Goal: Task Accomplishment & Management: Manage account settings

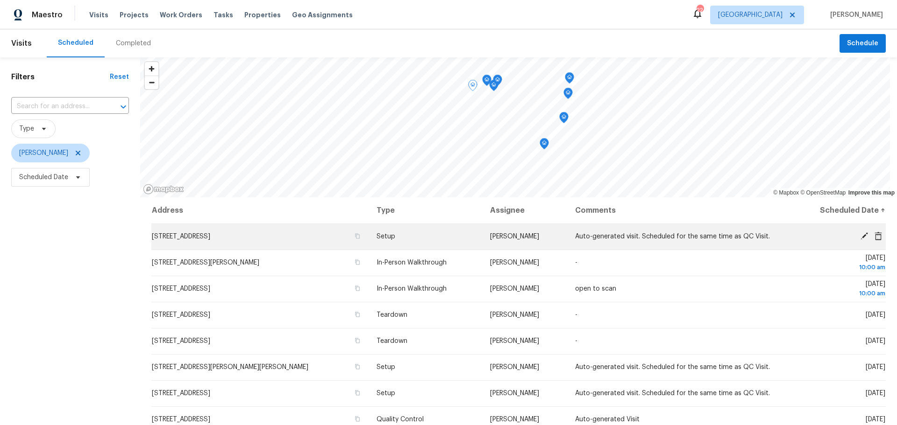
click at [860, 235] on icon at bounding box center [864, 236] width 8 height 8
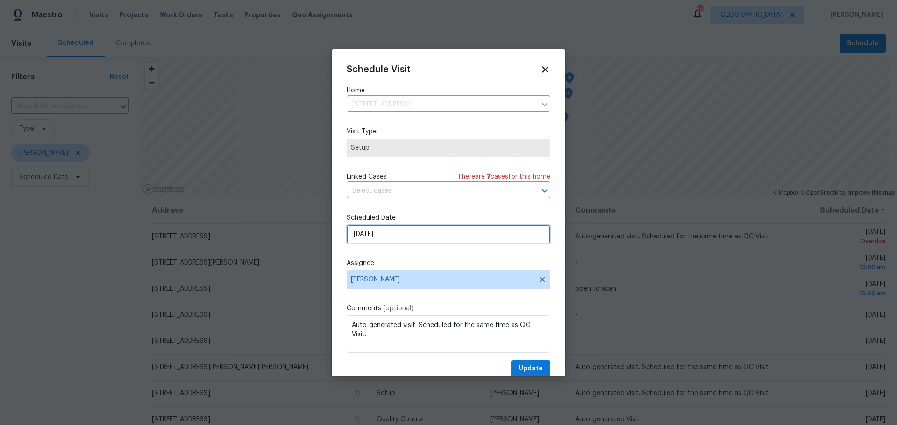
click at [421, 229] on input "8/27/2025" at bounding box center [449, 234] width 204 height 19
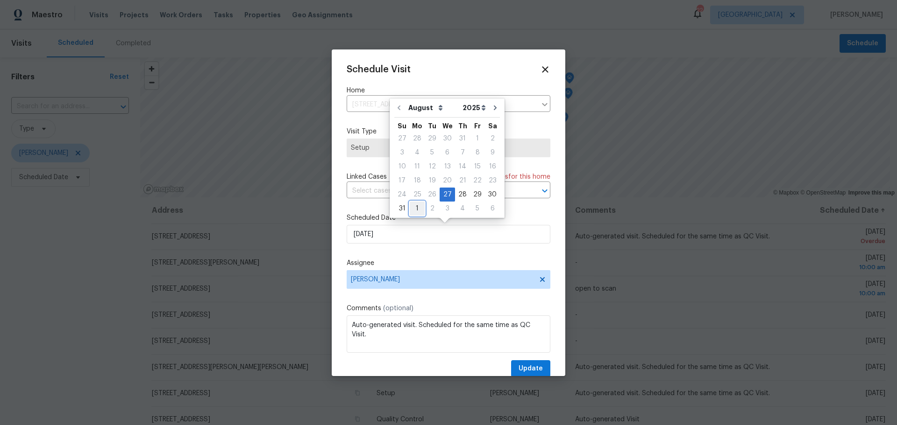
click at [413, 210] on div "1" at bounding box center [417, 208] width 15 height 13
type input "9/1/2025"
select select "8"
click at [432, 151] on div "2" at bounding box center [432, 152] width 15 height 13
type input "9/2/2025"
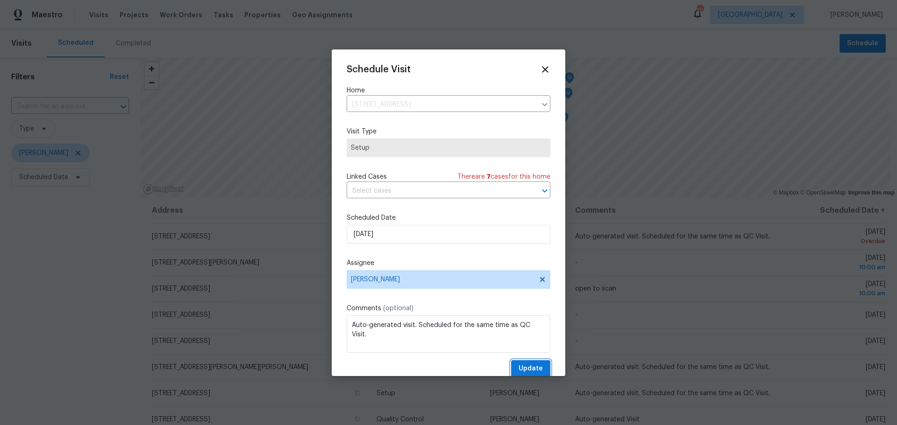
click at [523, 369] on span "Update" at bounding box center [530, 369] width 24 height 12
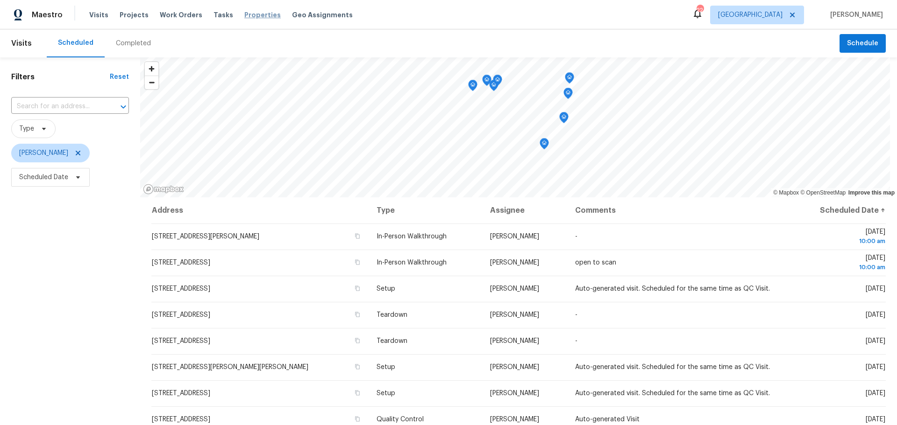
click at [257, 14] on span "Properties" at bounding box center [262, 14] width 36 height 9
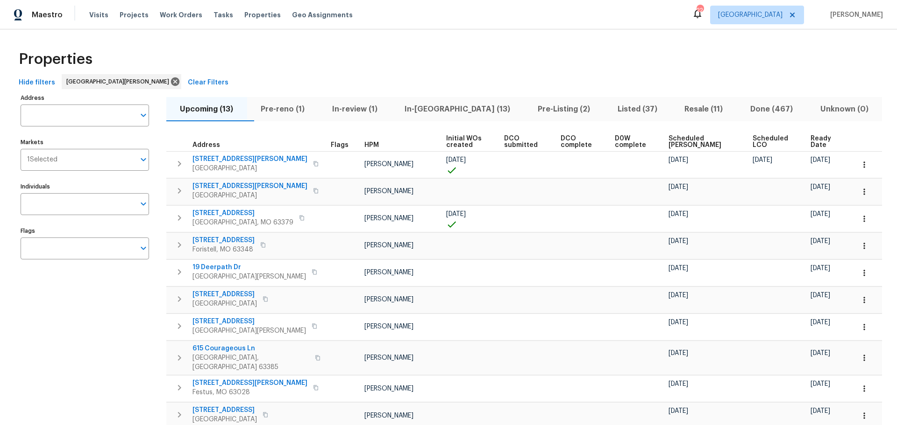
click at [433, 110] on span "In-[GEOGRAPHIC_DATA] (13)" at bounding box center [458, 109] width 122 height 13
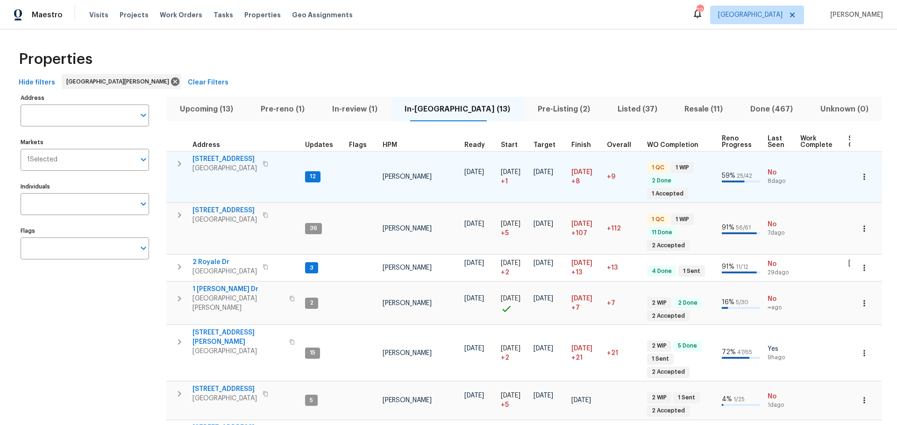
click at [224, 163] on span "[STREET_ADDRESS]" at bounding box center [224, 159] width 64 height 9
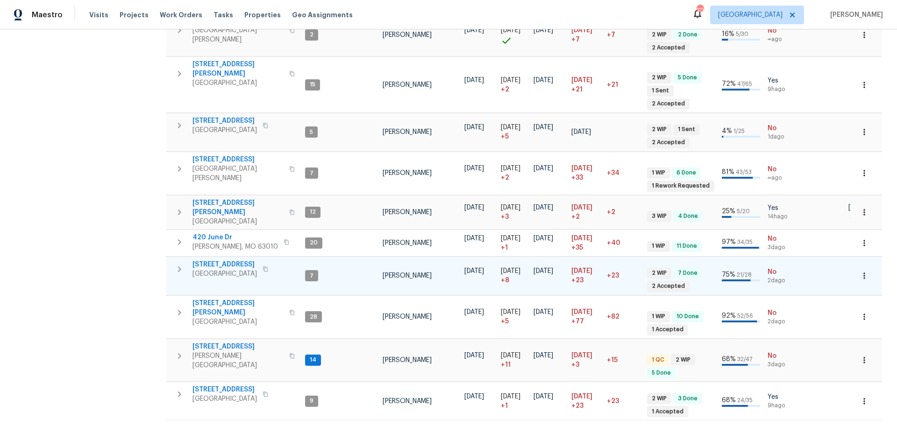
scroll to position [272, 0]
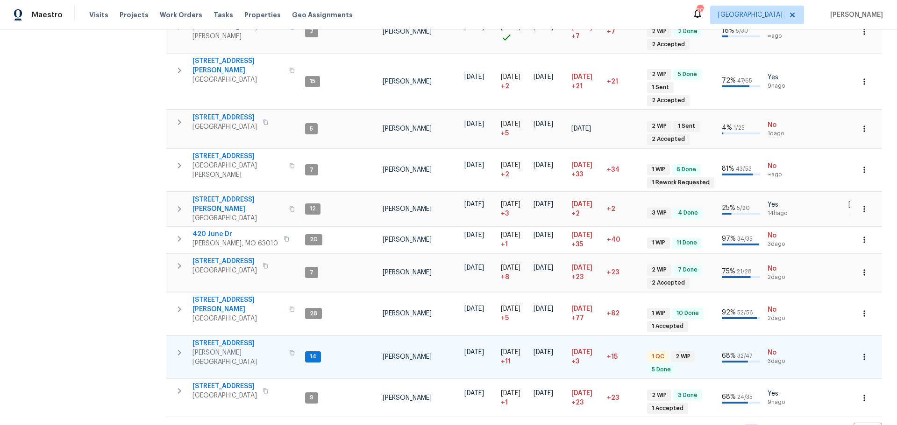
click at [226, 339] on span "[STREET_ADDRESS]" at bounding box center [237, 343] width 91 height 9
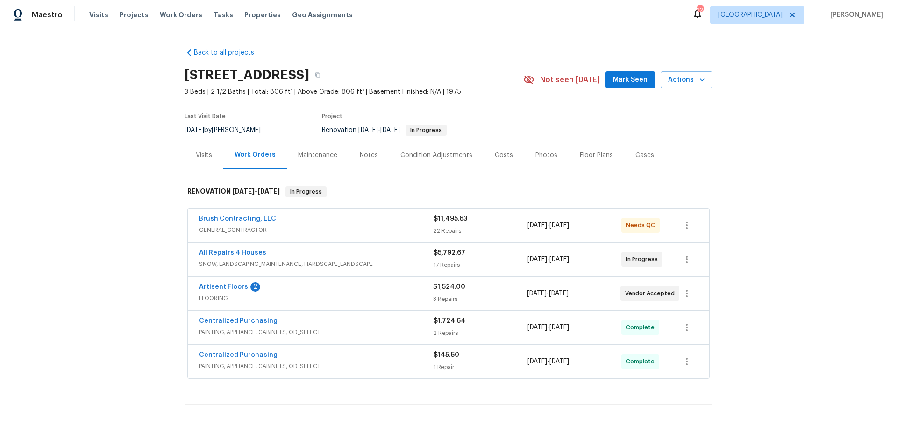
click at [219, 283] on span "Artisent Floors" at bounding box center [223, 287] width 49 height 9
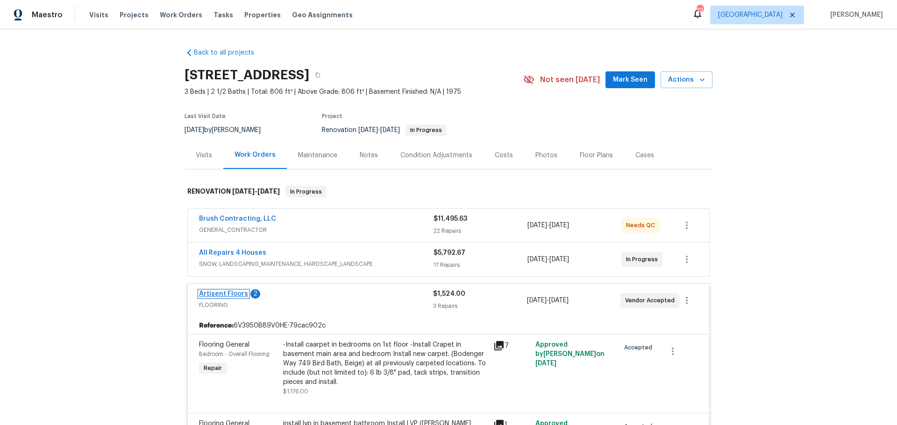
click at [230, 293] on link "Artisent Floors" at bounding box center [223, 294] width 49 height 7
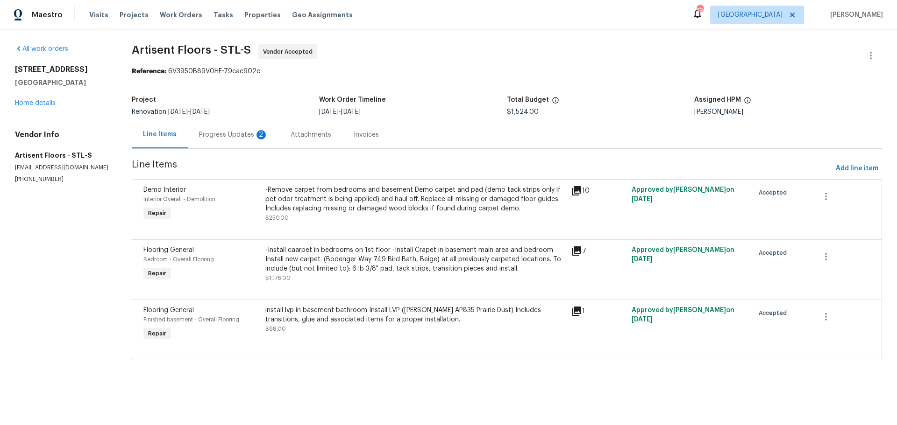
click at [240, 132] on div "Progress Updates 2" at bounding box center [233, 134] width 69 height 9
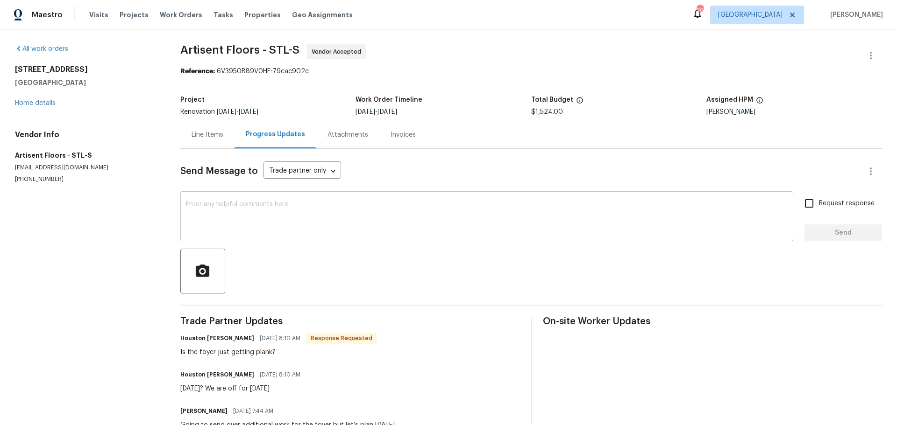
drag, startPoint x: 260, startPoint y: 205, endPoint x: 270, endPoint y: 216, distance: 15.5
click at [262, 206] on textarea at bounding box center [487, 217] width 602 height 33
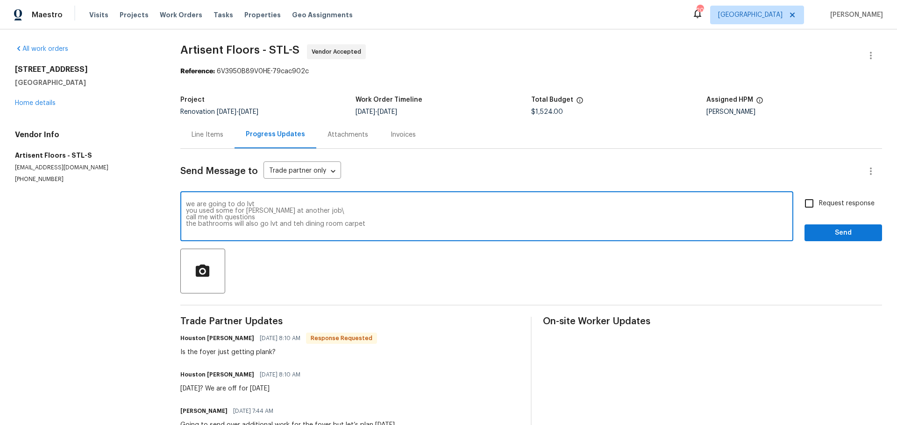
click at [303, 222] on textarea "we are going to do lvt you used some for mike at another job\ call me with ques…" at bounding box center [487, 217] width 602 height 33
type textarea "we are going to do lvt you used some for mike at another job\ call me with ques…"
click at [818, 234] on span "Send" at bounding box center [843, 233] width 63 height 12
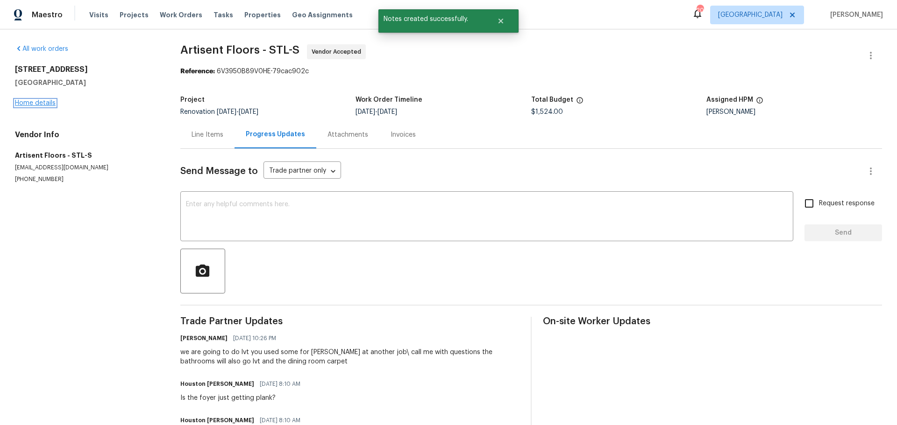
click at [29, 105] on link "Home details" at bounding box center [35, 103] width 41 height 7
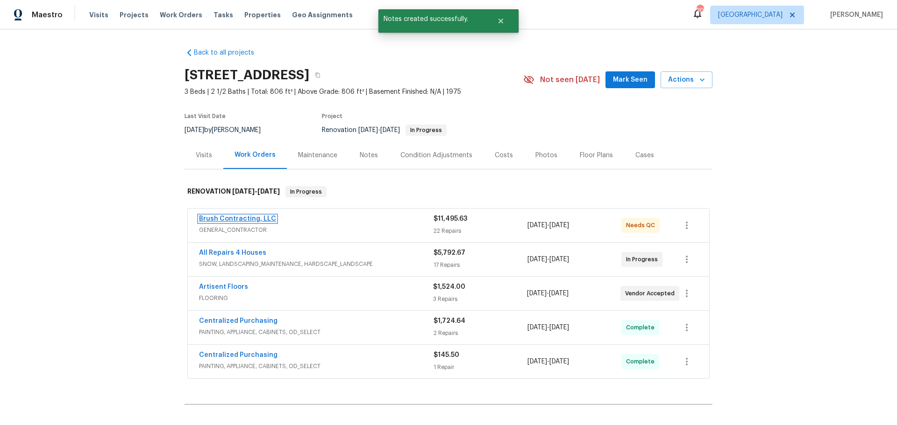
click at [265, 220] on link "Brush Contracting, LLC" at bounding box center [237, 219] width 77 height 7
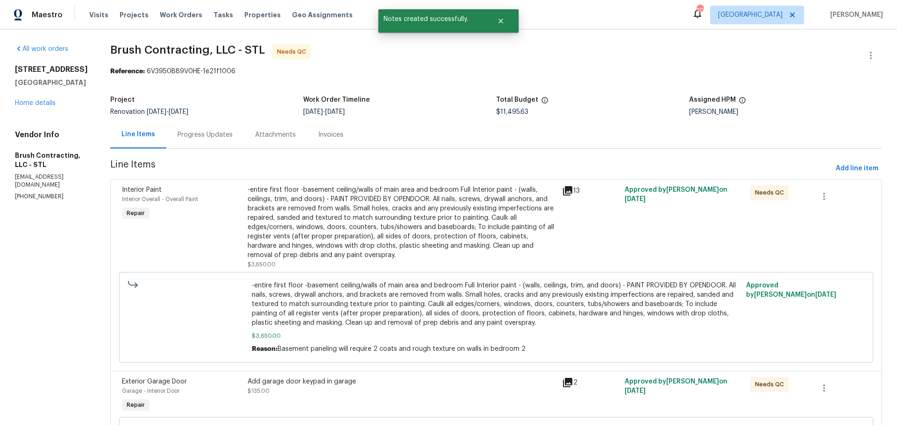
click at [461, 224] on div "-entire first floor -basement ceiling/walls of main area and bedroom Full Inter…" at bounding box center [402, 222] width 309 height 75
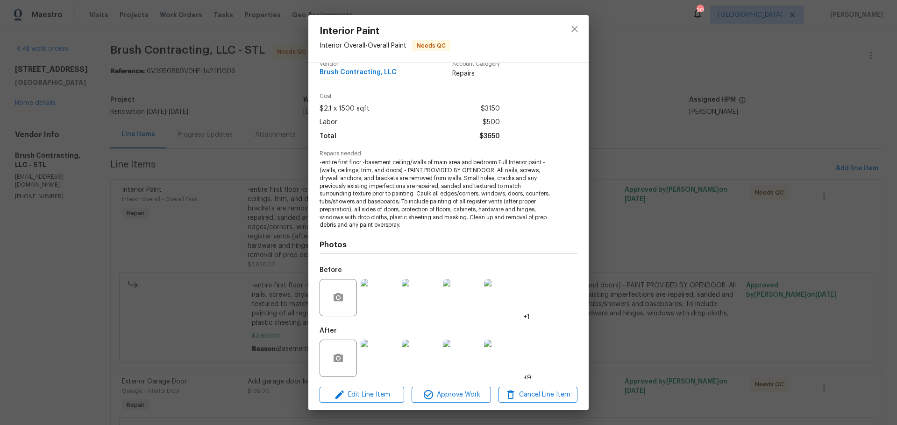
scroll to position [21, 0]
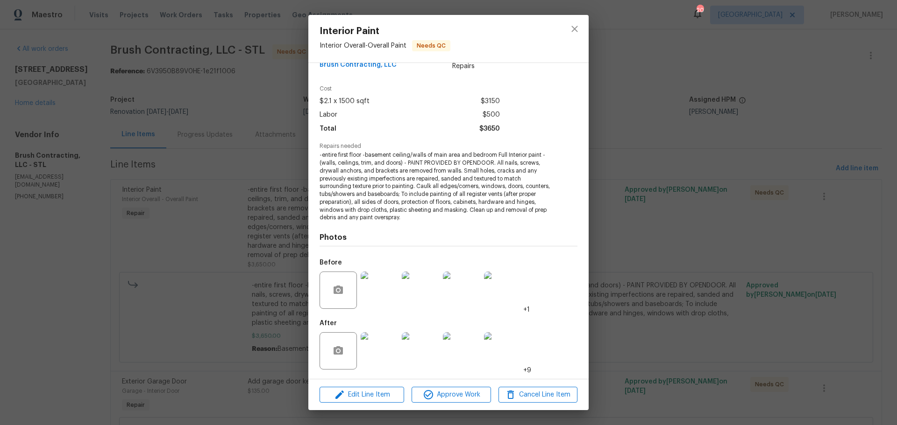
click at [384, 346] on img at bounding box center [379, 351] width 37 height 37
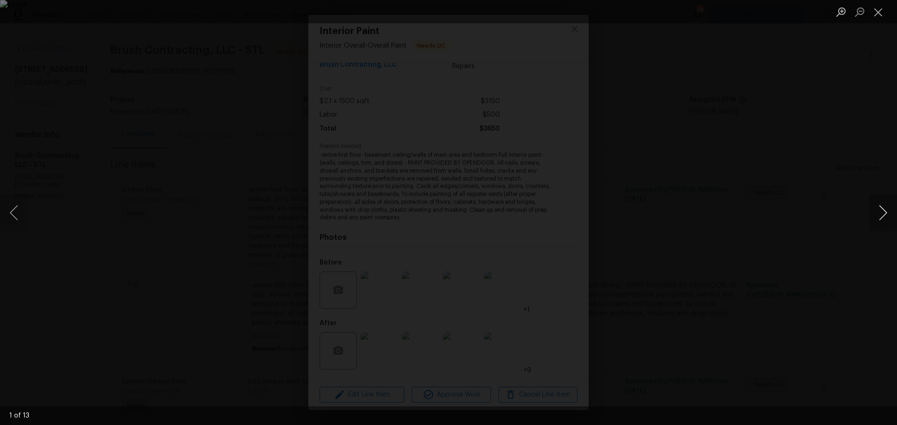
click at [881, 209] on button "Next image" at bounding box center [883, 212] width 28 height 37
drag, startPoint x: 881, startPoint y: 209, endPoint x: 873, endPoint y: 200, distance: 12.2
click at [863, 192] on div "Lightbox" at bounding box center [448, 212] width 897 height 425
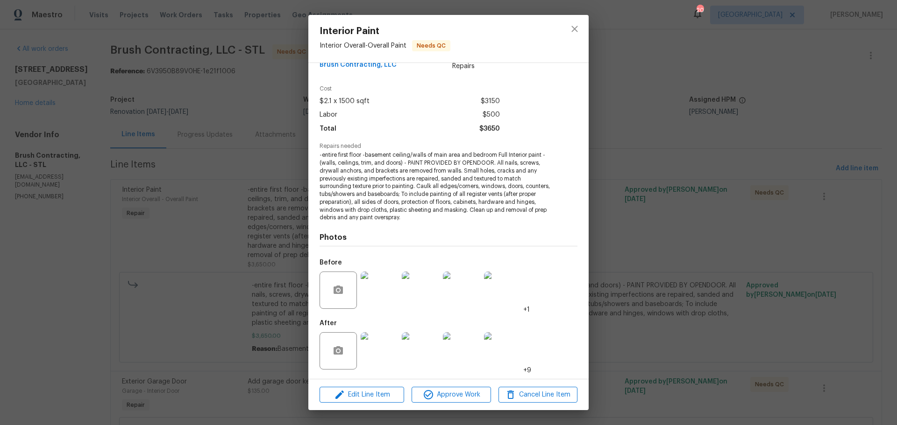
click at [500, 355] on img at bounding box center [502, 351] width 37 height 37
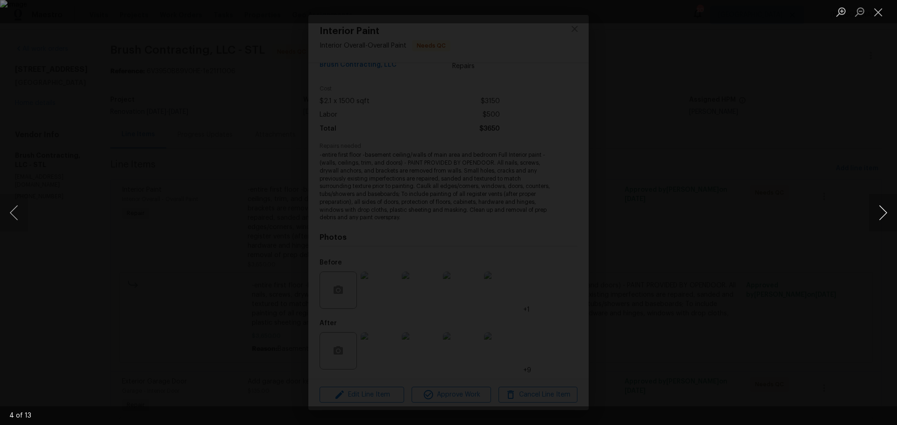
click at [878, 210] on button "Next image" at bounding box center [883, 212] width 28 height 37
click at [879, 211] on button "Next image" at bounding box center [883, 212] width 28 height 37
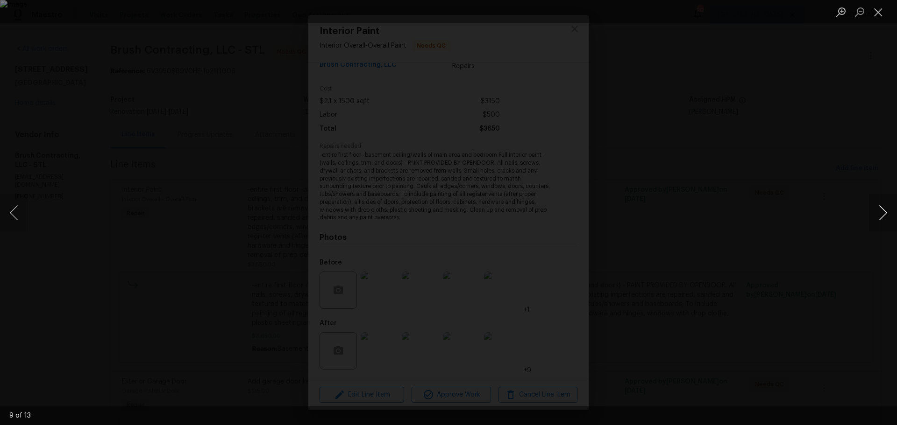
click at [881, 212] on button "Next image" at bounding box center [883, 212] width 28 height 37
click at [876, 19] on button "Close lightbox" at bounding box center [878, 12] width 19 height 16
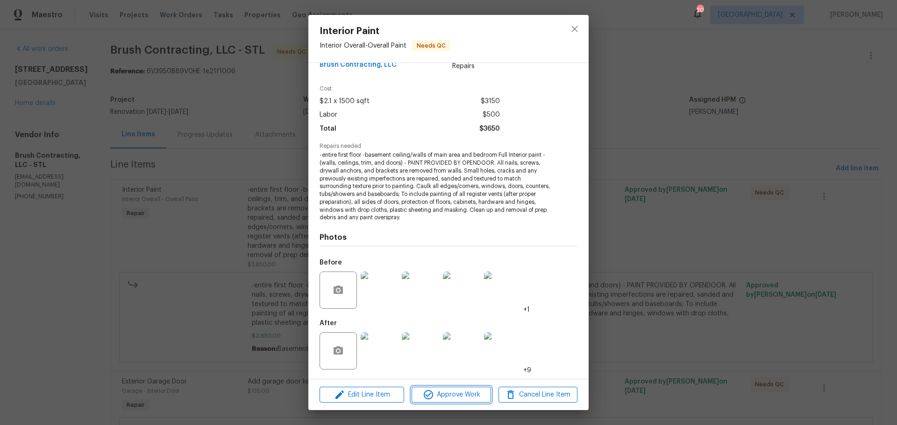
click at [475, 397] on span "Approve Work" at bounding box center [450, 396] width 73 height 12
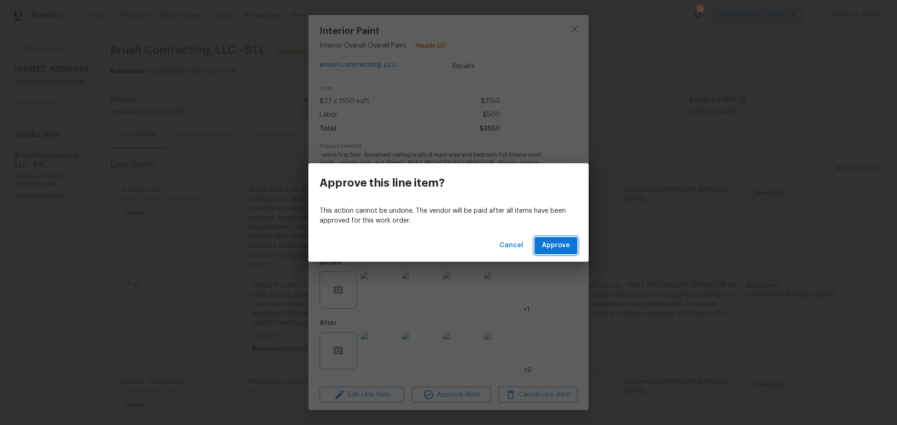
click at [567, 243] on span "Approve" at bounding box center [556, 246] width 28 height 12
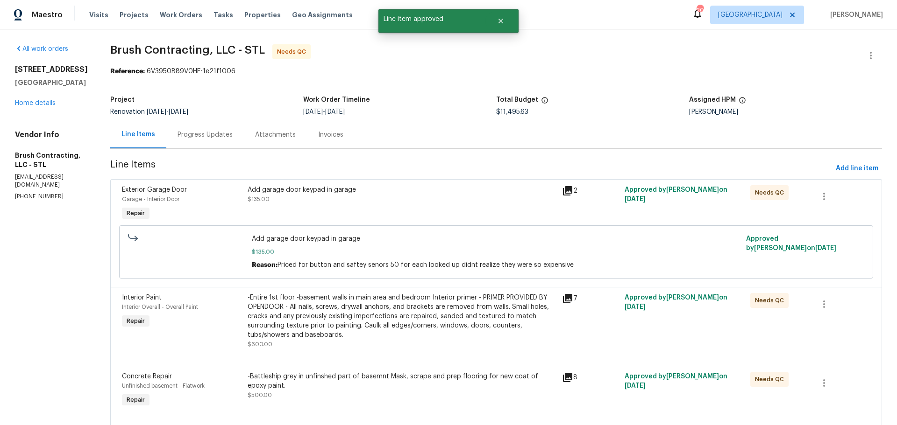
click at [465, 208] on div "Add garage door keypad in garage $135.00" at bounding box center [402, 204] width 314 height 43
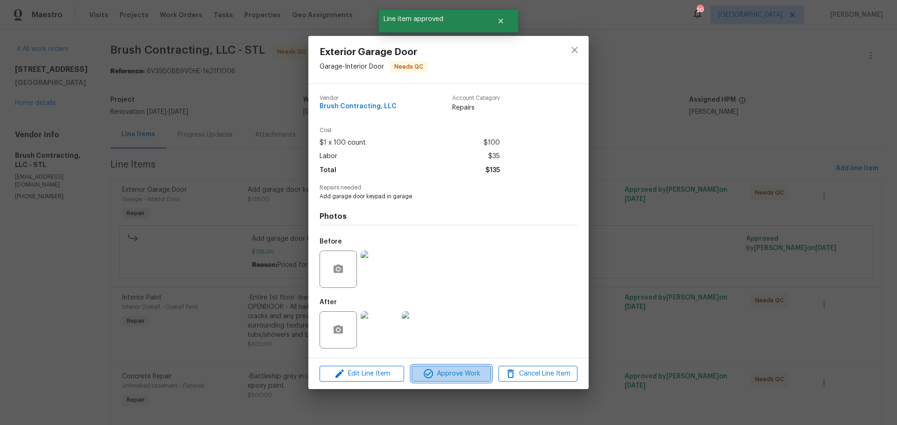
click at [446, 370] on span "Approve Work" at bounding box center [450, 375] width 73 height 12
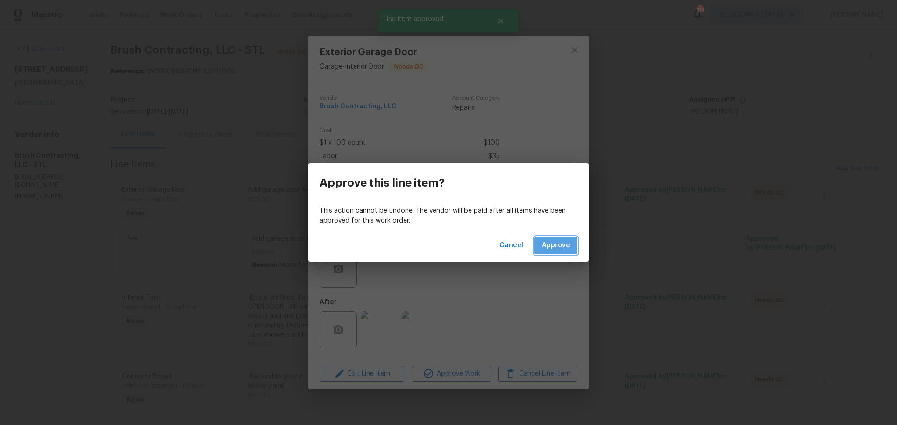
click at [541, 248] on button "Approve" at bounding box center [555, 245] width 43 height 17
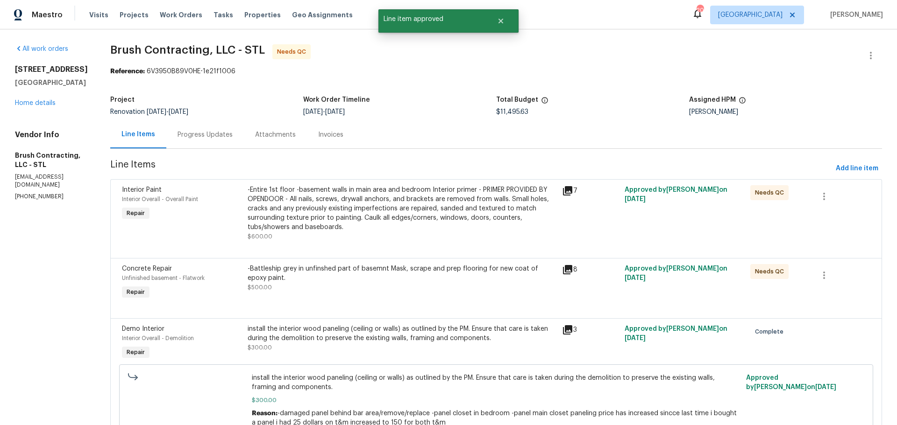
click at [467, 229] on div "-Entire 1st floor -basement walls in main area and bedroom Interior primer - PR…" at bounding box center [402, 208] width 309 height 47
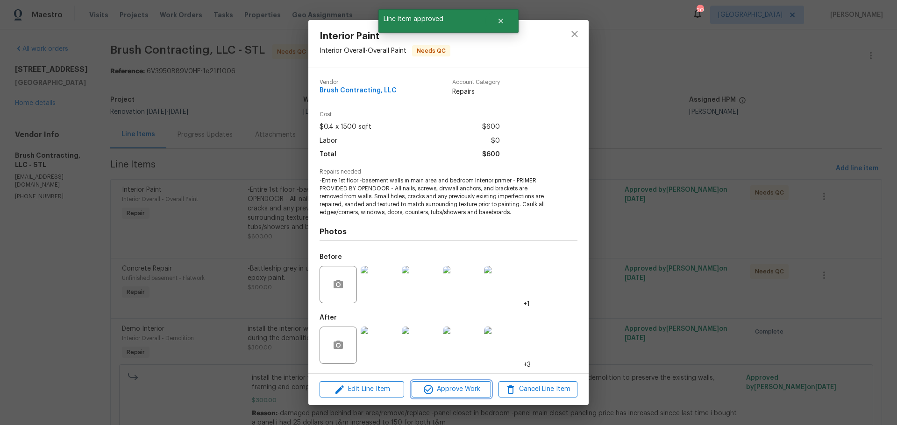
click at [471, 392] on span "Approve Work" at bounding box center [450, 390] width 73 height 12
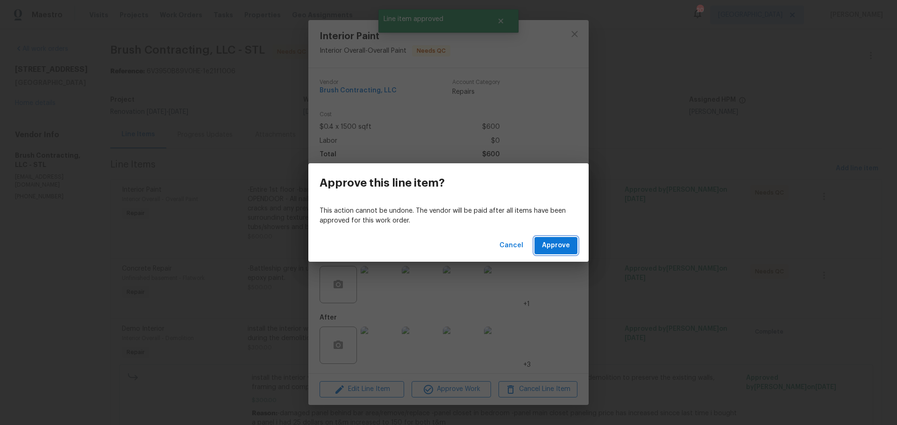
click at [566, 246] on span "Approve" at bounding box center [556, 246] width 28 height 12
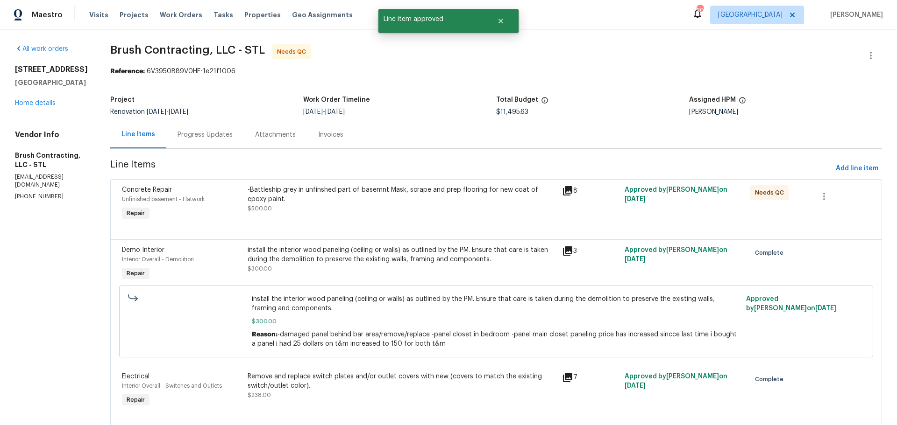
click at [407, 210] on div "-Battleship grey in unfinshed part of basemnt Mask, scrape and prep flooring fo…" at bounding box center [402, 199] width 309 height 28
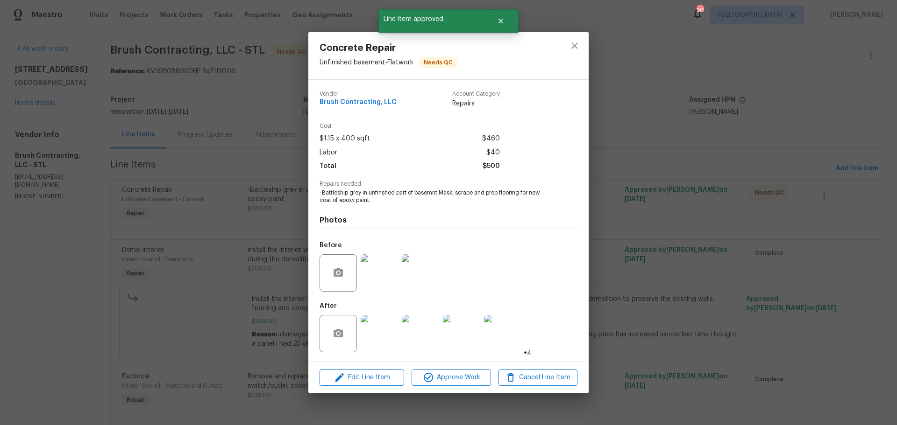
click at [388, 335] on img at bounding box center [379, 333] width 37 height 37
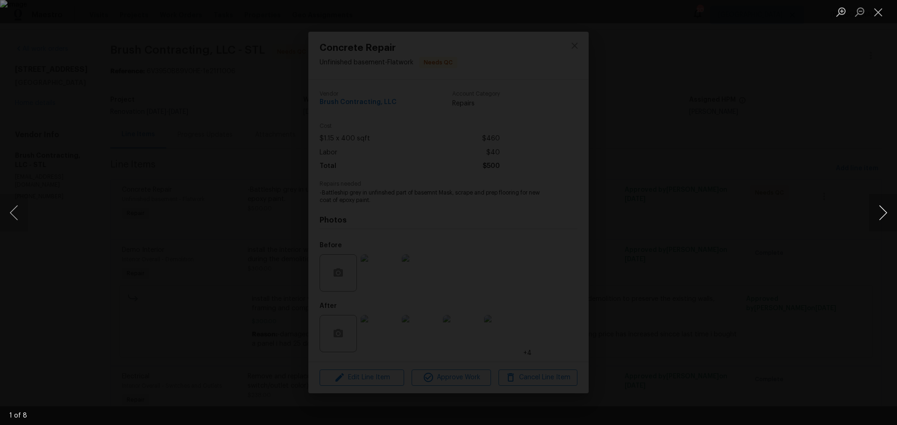
click at [879, 212] on button "Next image" at bounding box center [883, 212] width 28 height 37
click at [877, 9] on button "Close lightbox" at bounding box center [878, 12] width 19 height 16
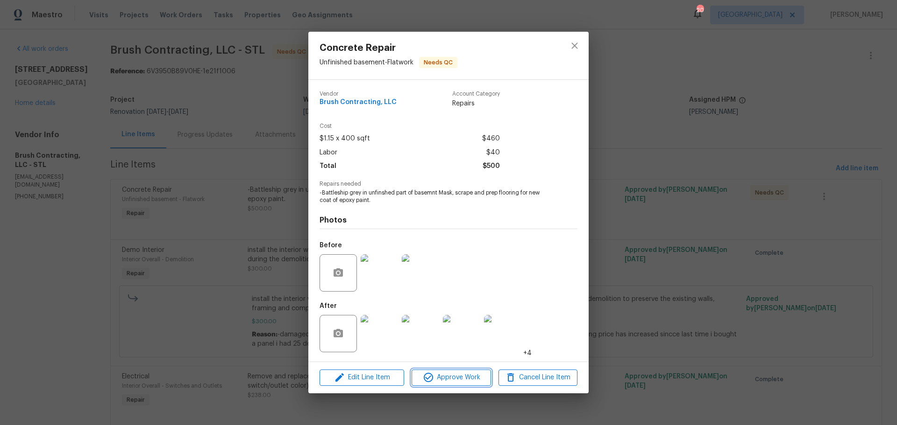
click at [466, 377] on span "Approve Work" at bounding box center [450, 378] width 73 height 12
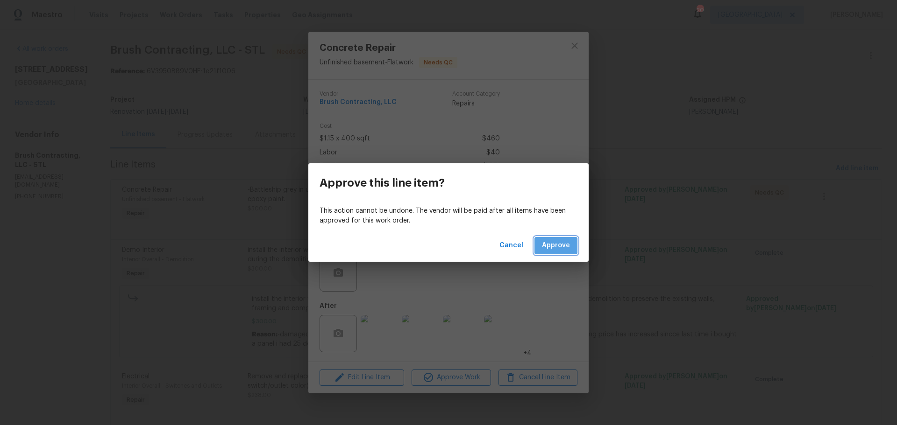
click at [554, 244] on span "Approve" at bounding box center [556, 246] width 28 height 12
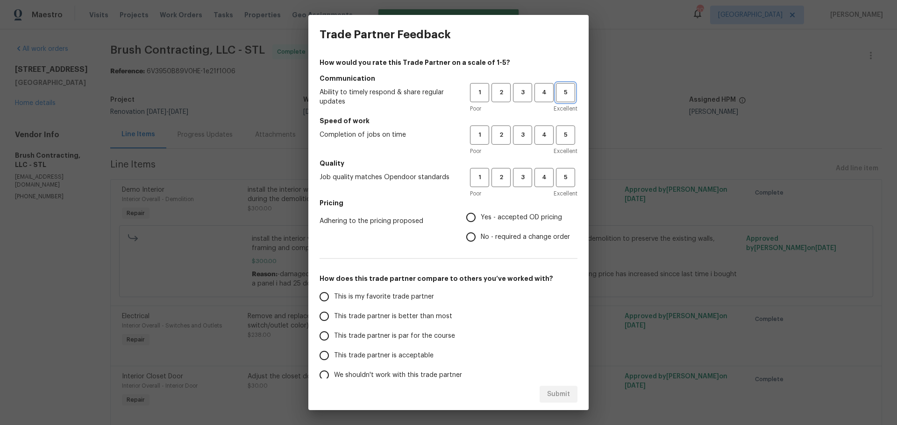
click at [560, 100] on button "5" at bounding box center [565, 92] width 19 height 19
click at [560, 149] on span "Excellent" at bounding box center [565, 151] width 24 height 9
click at [557, 130] on span "5" at bounding box center [565, 135] width 17 height 11
click at [558, 179] on span "5" at bounding box center [565, 177] width 17 height 11
click at [510, 217] on span "Yes - accepted OD pricing" at bounding box center [521, 218] width 81 height 10
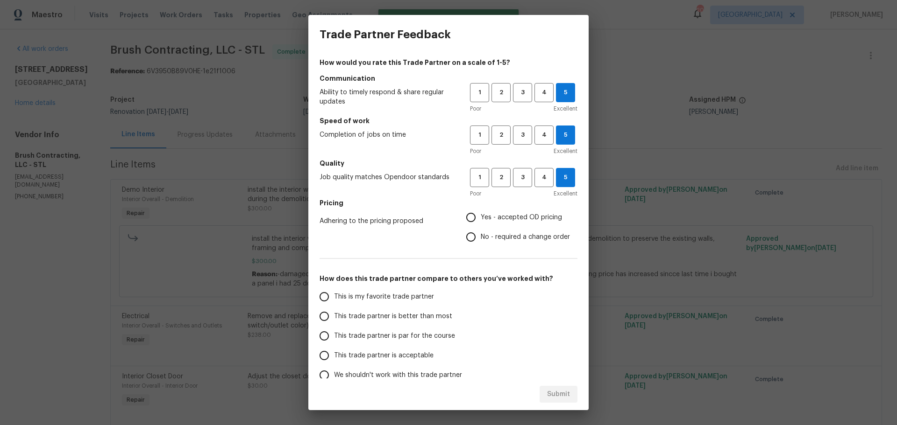
click at [481, 217] on input "Yes - accepted OD pricing" at bounding box center [471, 218] width 20 height 20
radio input "true"
click at [385, 295] on span "This is my favorite trade partner" at bounding box center [384, 297] width 100 height 10
click at [334, 295] on input "This is my favorite trade partner" at bounding box center [324, 297] width 20 height 20
radio input "false"
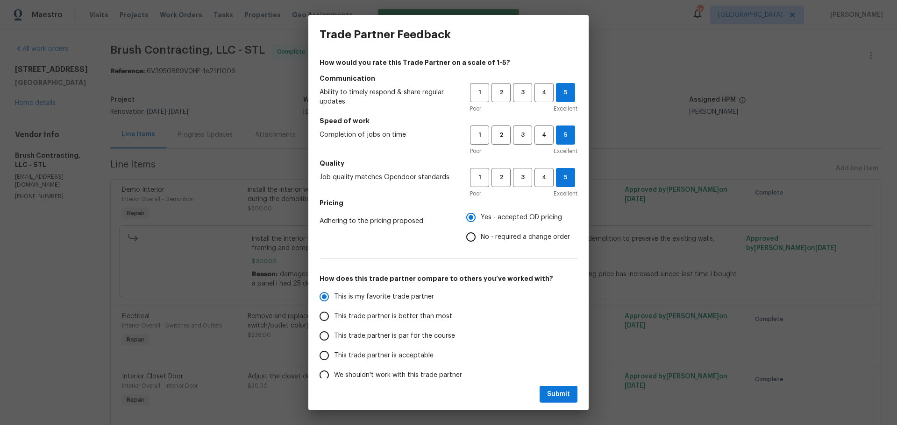
click at [406, 337] on span "This trade partner is par for the course" at bounding box center [394, 337] width 121 height 10
click at [334, 337] on input "This trade partner is par for the course" at bounding box center [324, 336] width 20 height 20
click at [549, 388] on button "Submit" at bounding box center [558, 394] width 38 height 17
radio input "true"
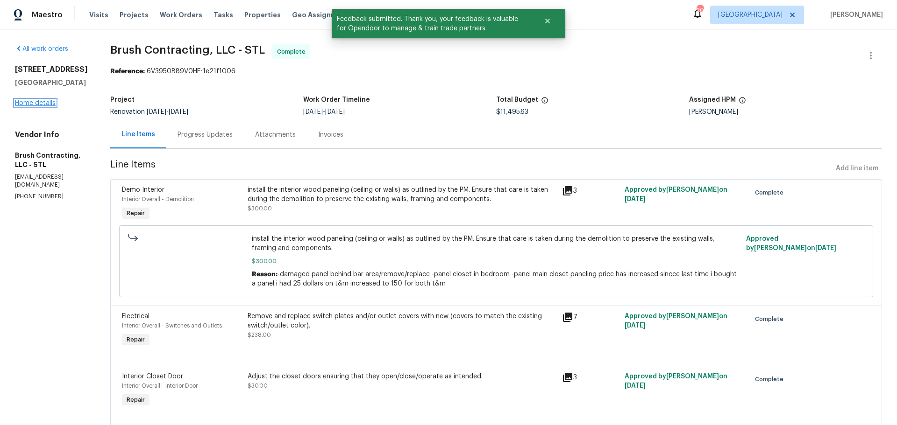
click at [41, 106] on link "Home details" at bounding box center [35, 103] width 41 height 7
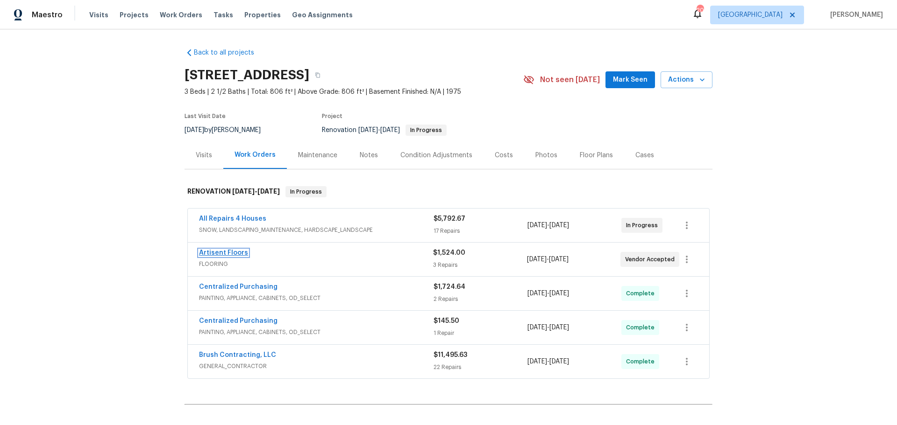
click at [227, 254] on link "Artisent Floors" at bounding box center [223, 253] width 49 height 7
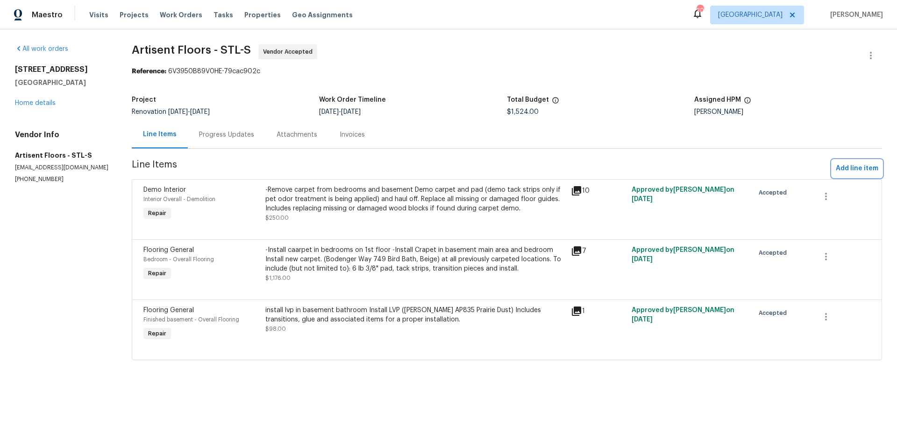
click at [857, 170] on span "Add line item" at bounding box center [857, 169] width 43 height 12
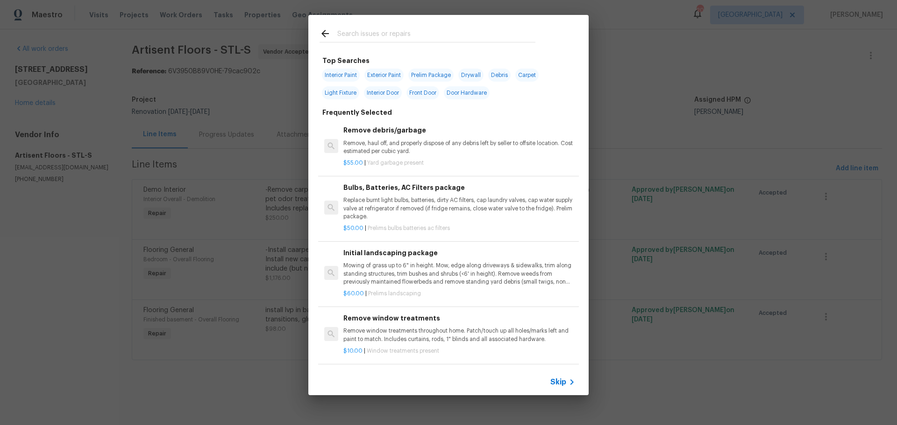
click at [365, 28] on input "text" at bounding box center [436, 35] width 198 height 14
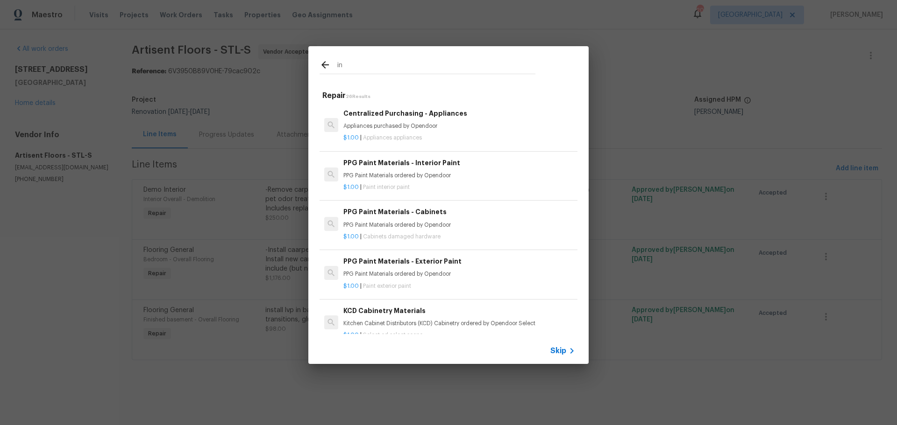
type input "i"
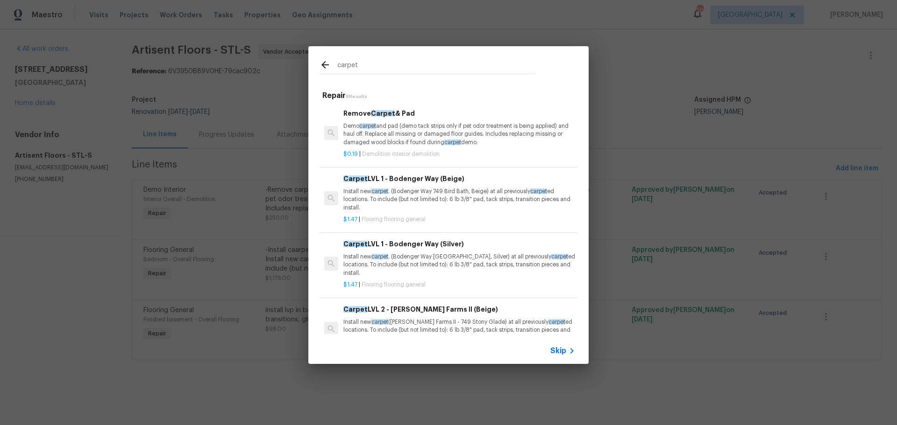
type input "carpet"
click at [433, 207] on p "Install new carpet . (Bodenger Way 749 Bird Bath, Beige) at all previously carp…" at bounding box center [459, 200] width 232 height 24
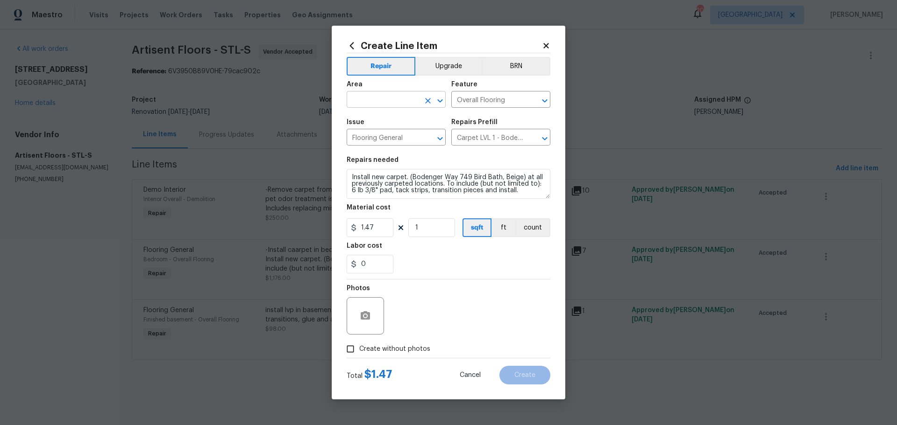
click at [437, 99] on icon "Open" at bounding box center [439, 100] width 5 height 3
click at [376, 125] on li "Patio" at bounding box center [396, 120] width 99 height 15
type input "Patio"
drag, startPoint x: 512, startPoint y: 193, endPoint x: 336, endPoint y: 165, distance: 177.8
click at [336, 165] on div "Create Line Item Repair Upgrade BRN Area Patio ​ Feature Overall Flooring ​ Iss…" at bounding box center [449, 213] width 234 height 374
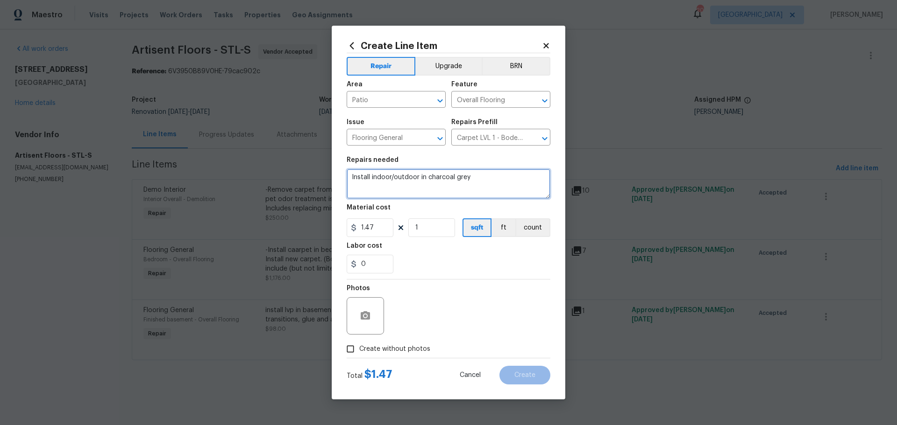
click at [476, 184] on textarea "Install indoor/outdoor in charcoal grey" at bounding box center [449, 184] width 204 height 30
type textarea "Install indoor/outdoor in charcoal grey on patio"
click at [400, 347] on span "Create without photos" at bounding box center [394, 350] width 71 height 10
click at [359, 347] on input "Create without photos" at bounding box center [350, 349] width 18 height 18
checkbox input "true"
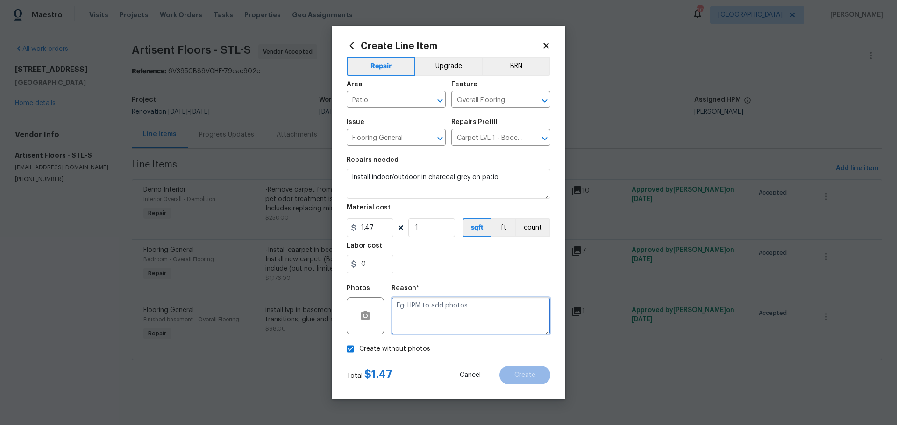
click at [434, 318] on textarea at bounding box center [470, 316] width 159 height 37
type textarea "will add"
click at [530, 376] on span "Create" at bounding box center [524, 375] width 21 height 7
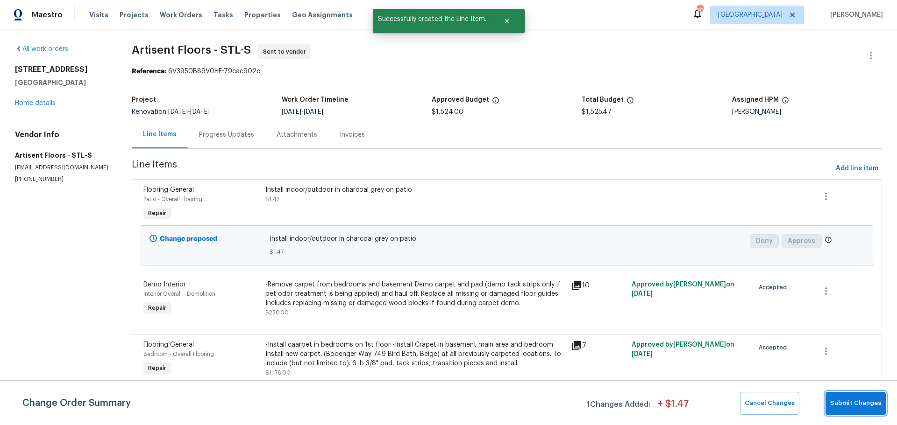
click at [849, 403] on span "Submit Changes" at bounding box center [855, 403] width 51 height 11
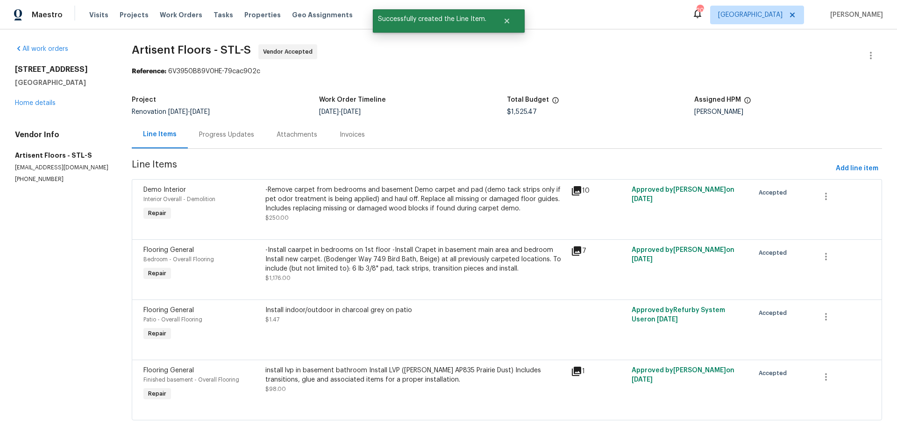
click at [243, 142] on div "Progress Updates" at bounding box center [227, 135] width 78 height 28
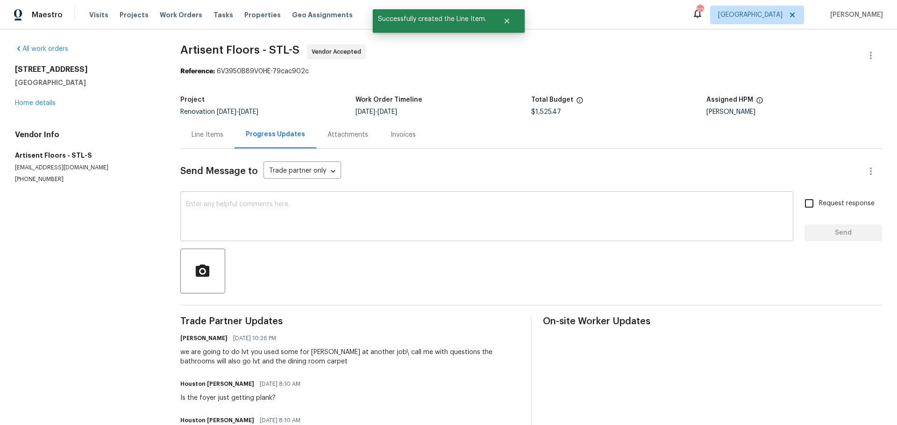
click at [321, 223] on textarea at bounding box center [487, 217] width 602 height 33
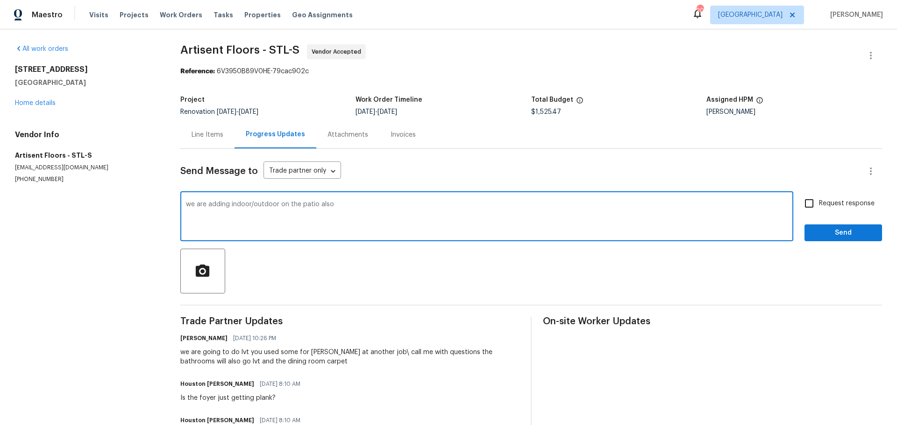
type textarea "we are adding indoor/outdoor on the patio also"
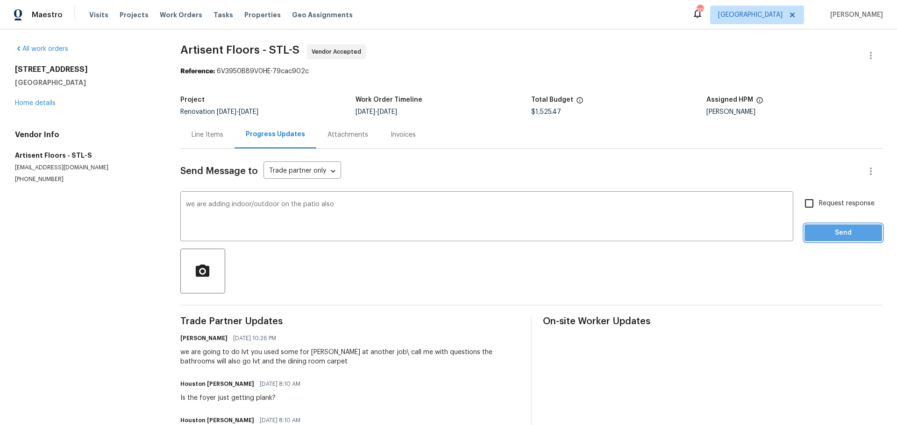
click at [822, 235] on span "Send" at bounding box center [843, 233] width 63 height 12
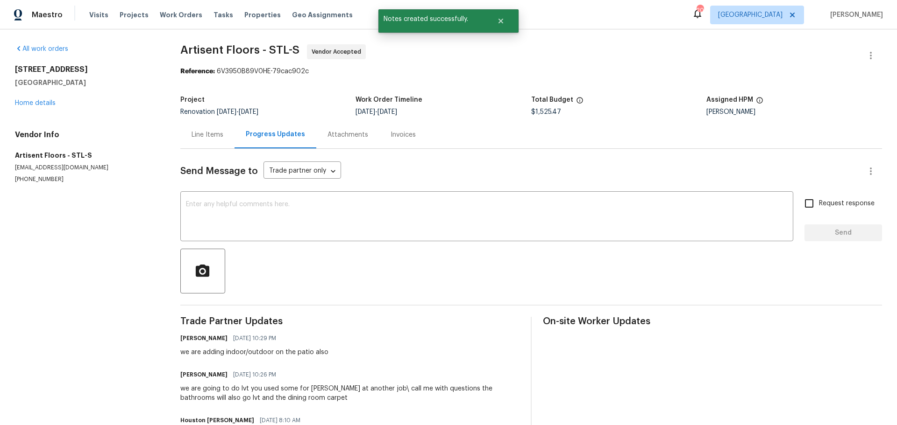
click at [19, 106] on div "2132 Ridgedale Dr High Ridge, MO 63049 Home details" at bounding box center [86, 86] width 143 height 43
click at [29, 106] on link "Home details" at bounding box center [35, 103] width 41 height 7
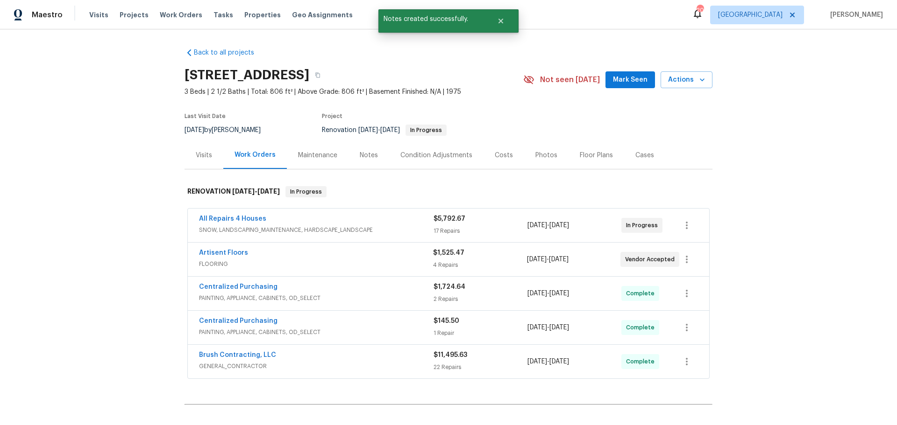
click at [631, 78] on span "Mark Seen" at bounding box center [630, 80] width 35 height 12
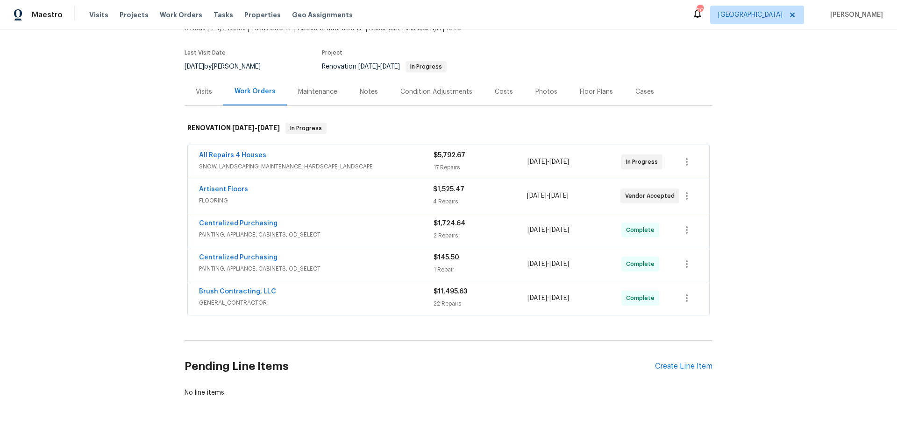
scroll to position [47, 0]
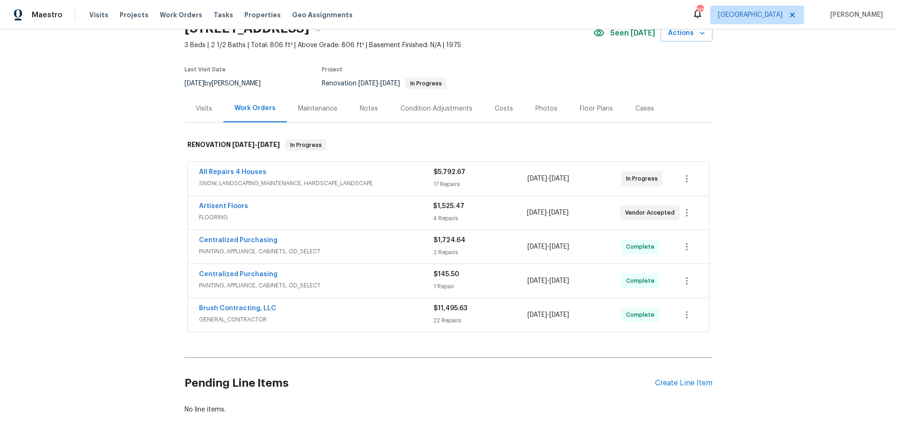
click at [363, 113] on div "Notes" at bounding box center [369, 108] width 18 height 9
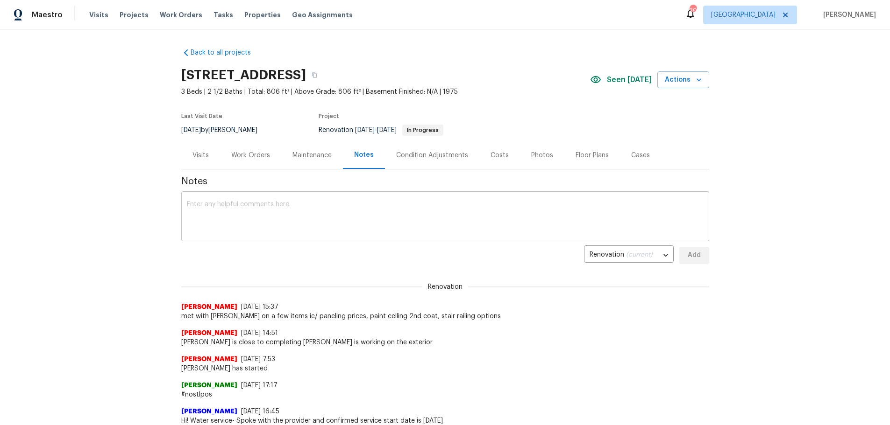
click at [370, 225] on textarea at bounding box center [445, 217] width 517 height 33
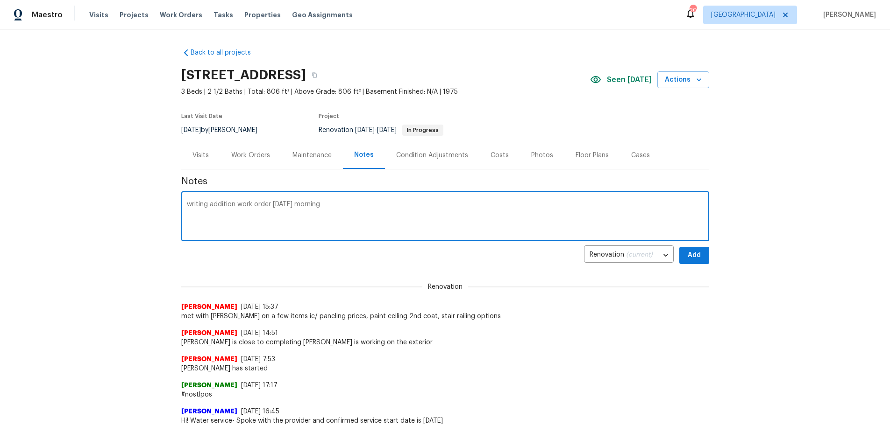
type textarea "writing addition work order tomorrow morning"
click at [687, 258] on span "Add" at bounding box center [694, 256] width 15 height 12
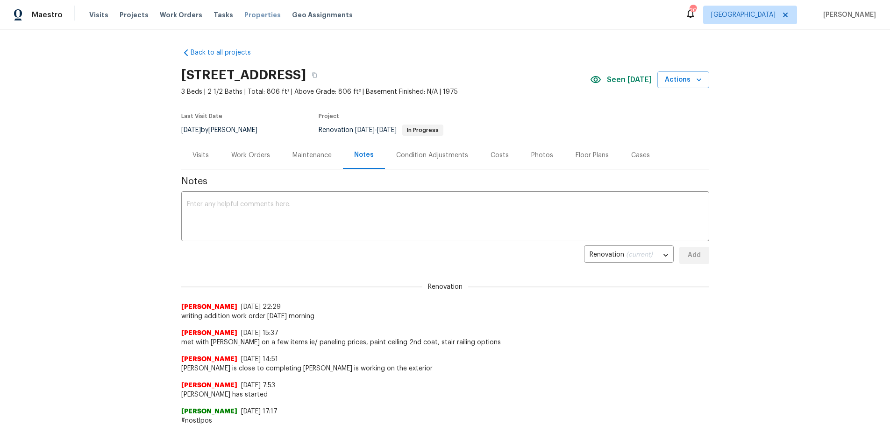
click at [244, 14] on span "Properties" at bounding box center [262, 14] width 36 height 9
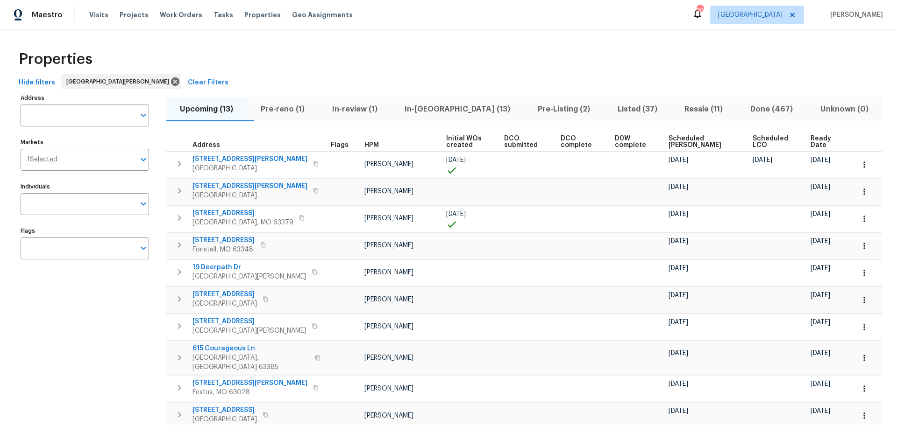
click at [458, 102] on button "In-[GEOGRAPHIC_DATA] (13)" at bounding box center [457, 109] width 133 height 24
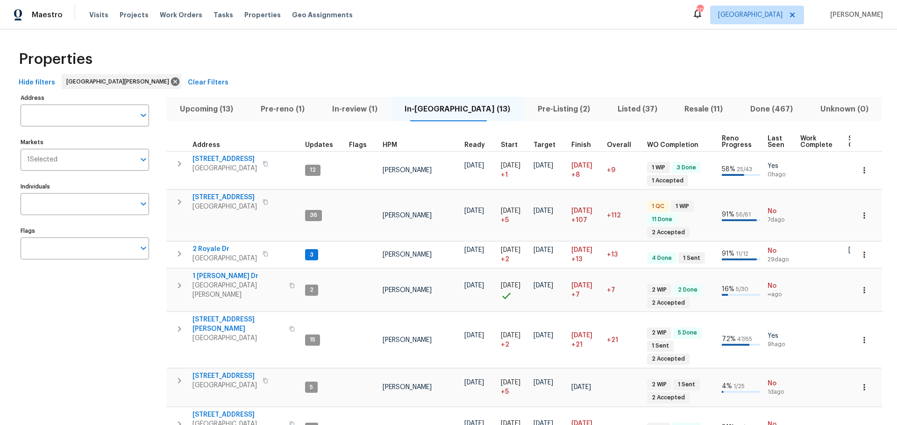
click at [548, 106] on span "Pre-Listing (2)" at bounding box center [564, 109] width 69 height 13
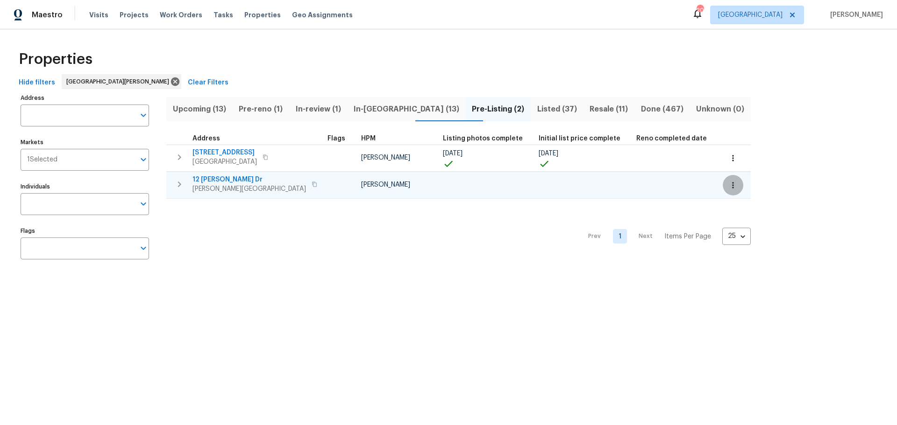
click at [728, 190] on icon "button" at bounding box center [732, 185] width 9 height 9
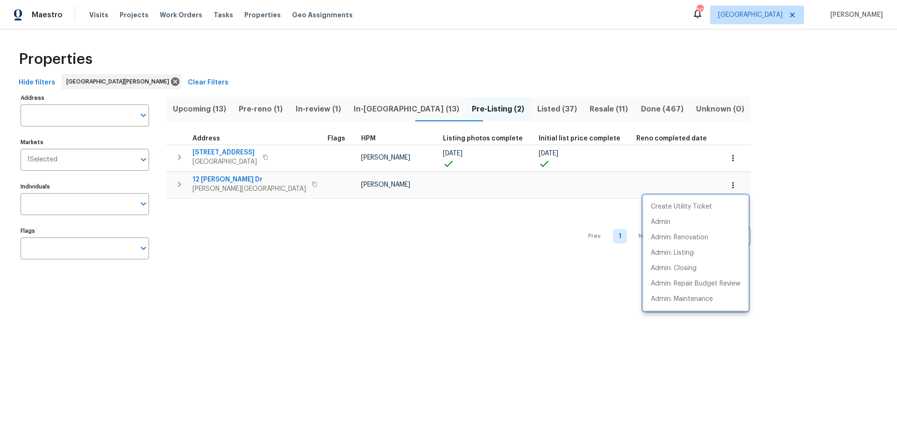
drag, startPoint x: 350, startPoint y: 217, endPoint x: 326, endPoint y: 208, distance: 25.0
click at [349, 216] on div at bounding box center [448, 212] width 897 height 425
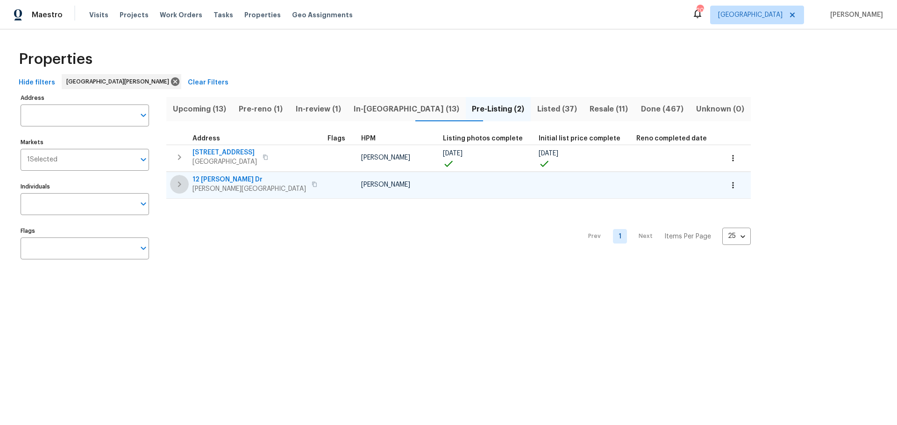
click at [175, 184] on icon "button" at bounding box center [179, 184] width 11 height 11
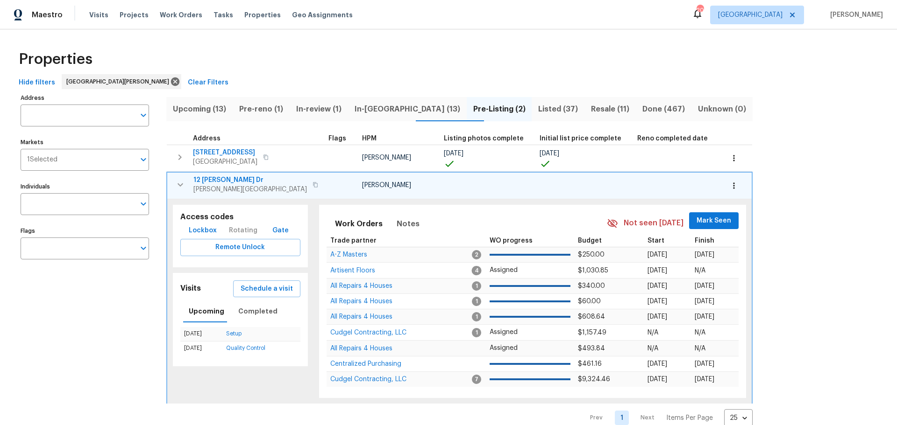
click at [214, 180] on span "12 Wallach Dr" at bounding box center [249, 180] width 113 height 9
click at [703, 15] on icon at bounding box center [697, 13] width 11 height 11
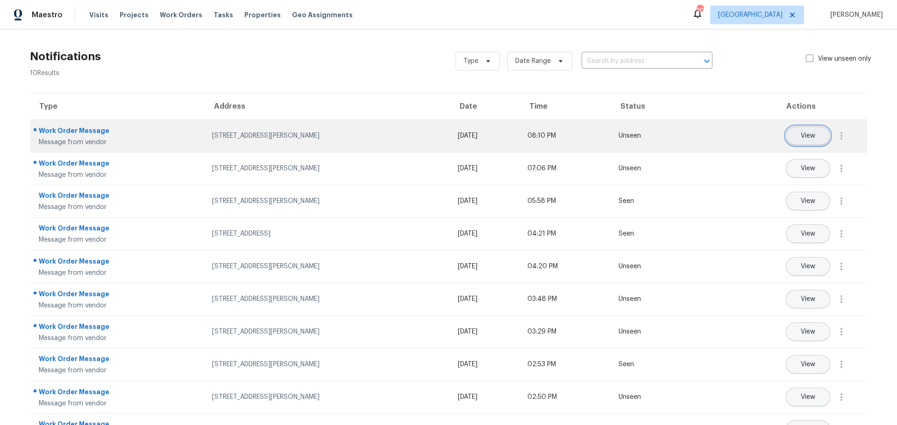
click at [786, 132] on button "View" at bounding box center [808, 136] width 44 height 19
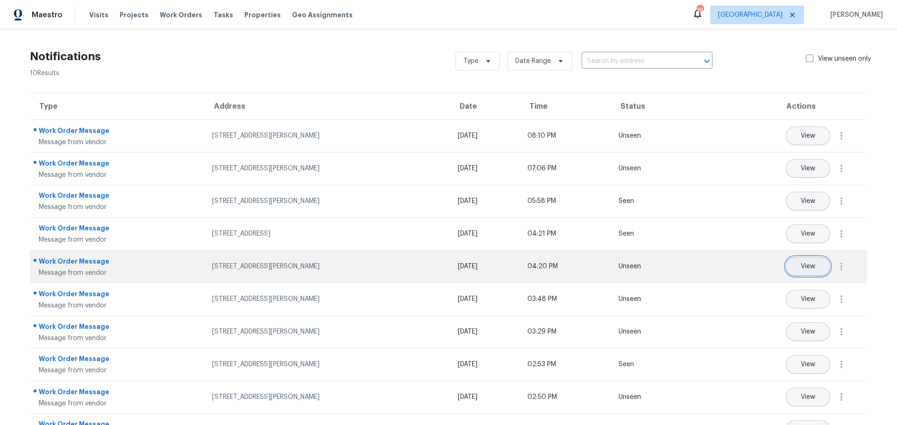
click at [786, 272] on button "View" at bounding box center [808, 266] width 44 height 19
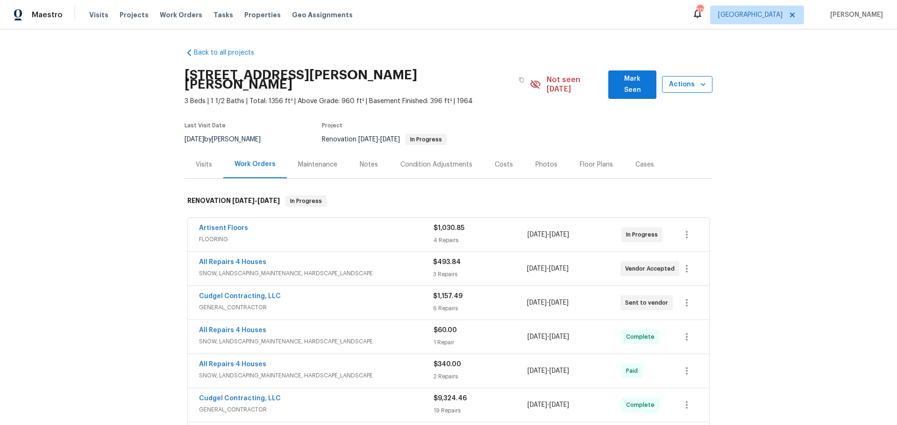
click at [698, 80] on icon "button" at bounding box center [702, 84] width 9 height 9
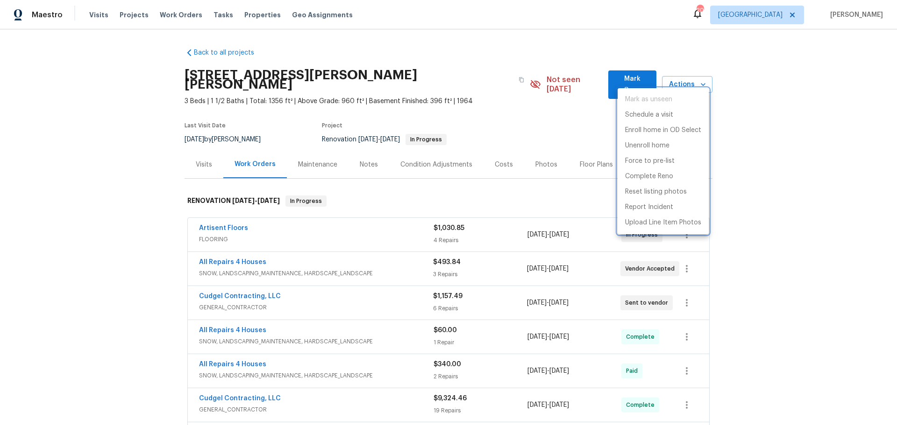
click at [739, 163] on div at bounding box center [448, 212] width 897 height 425
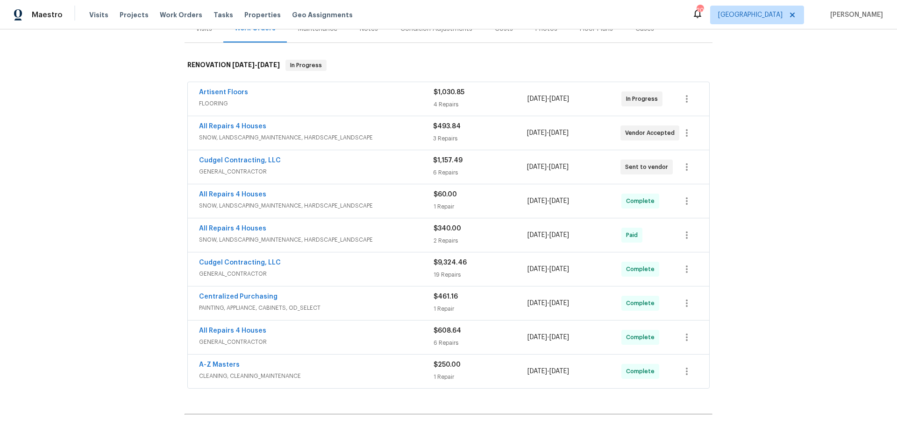
scroll to position [140, 0]
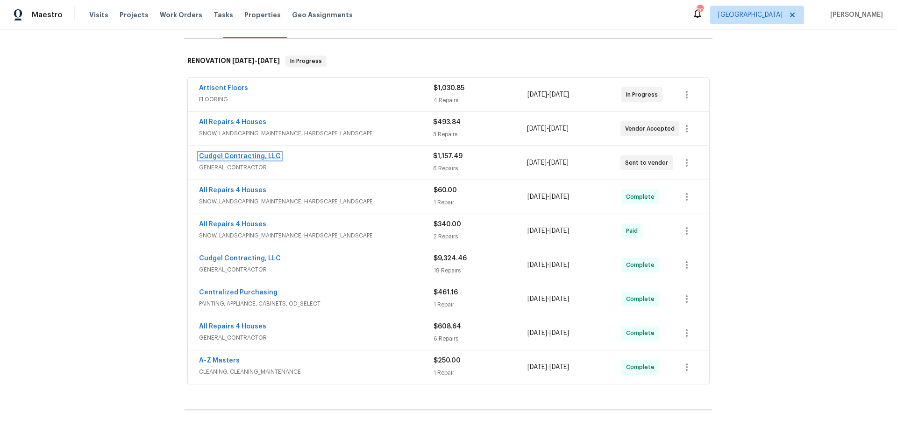
click at [241, 153] on link "Cudgel Contracting, LLC" at bounding box center [240, 156] width 82 height 7
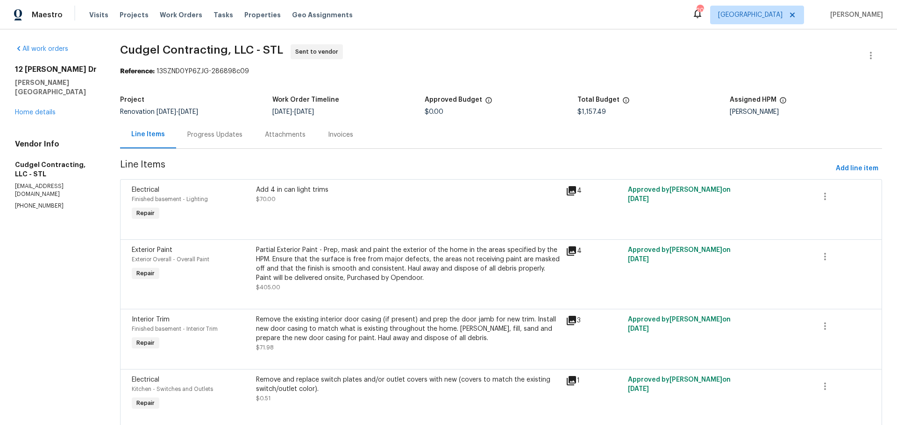
click at [222, 136] on div "Progress Updates" at bounding box center [214, 134] width 55 height 9
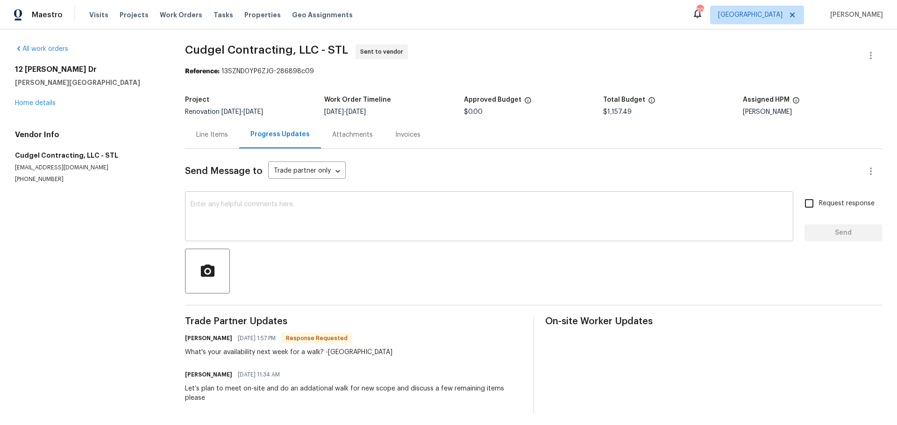
click at [264, 209] on textarea at bounding box center [489, 217] width 597 height 33
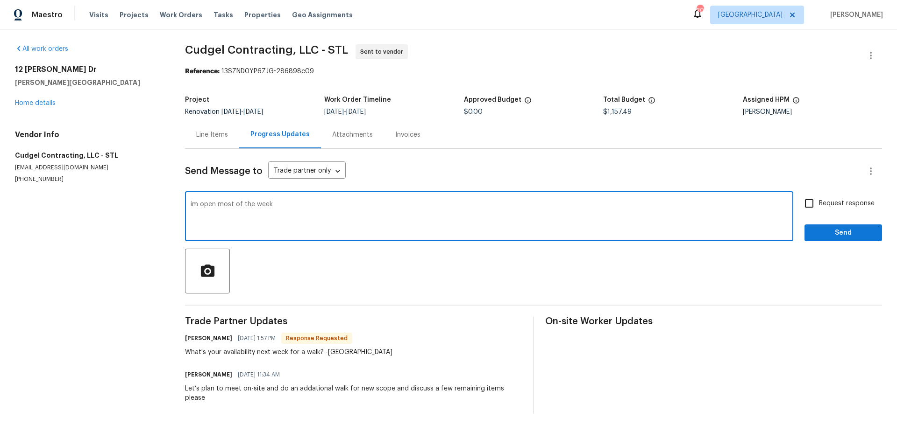
type textarea "im open most of the week"
click at [804, 210] on input "Request response" at bounding box center [809, 204] width 20 height 20
checkbox input "true"
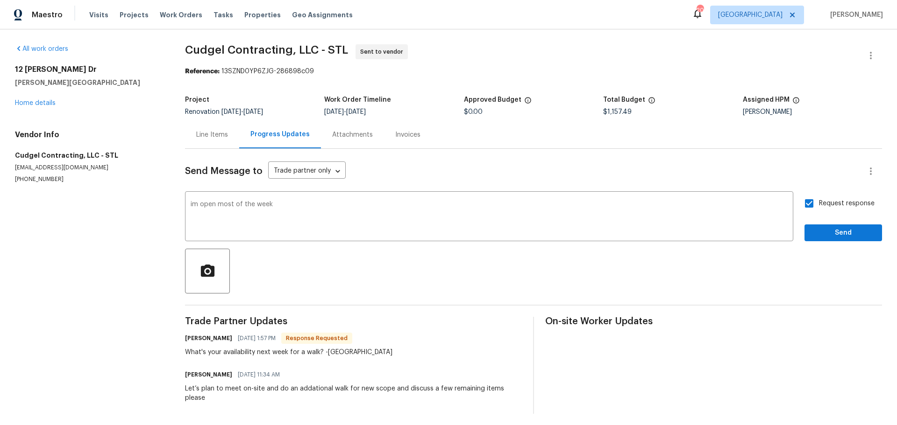
click at [811, 224] on div "Request response Send" at bounding box center [843, 218] width 78 height 48
click at [813, 228] on span "Send" at bounding box center [843, 233] width 63 height 12
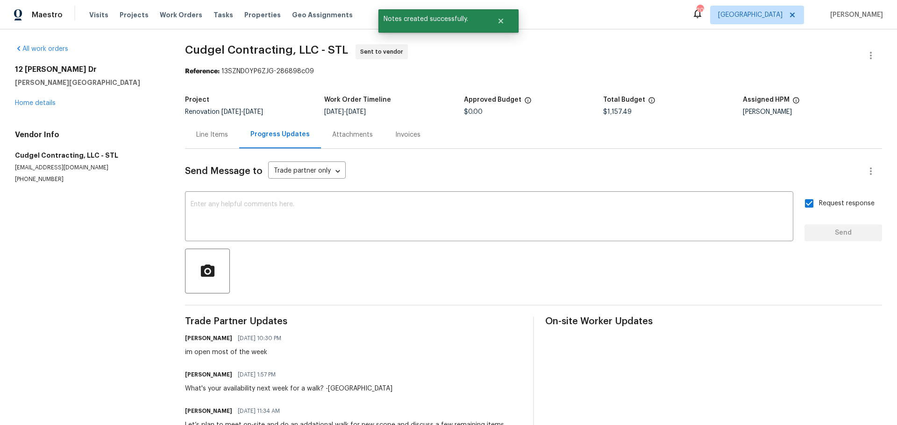
click at [240, 7] on div "Visits Projects Work Orders Tasks Properties Geo Assignments" at bounding box center [226, 15] width 275 height 19
click at [247, 9] on div "Visits Projects Work Orders Tasks Properties Geo Assignments" at bounding box center [226, 15] width 275 height 19
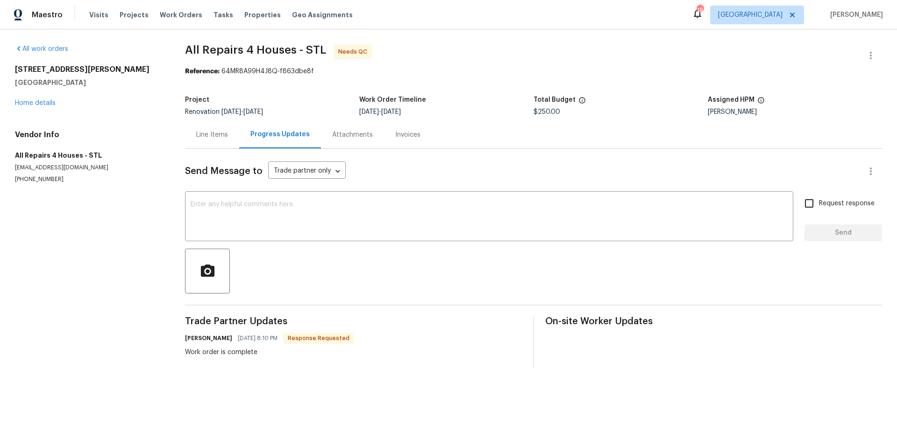
click at [222, 136] on div "Line Items" at bounding box center [212, 134] width 32 height 9
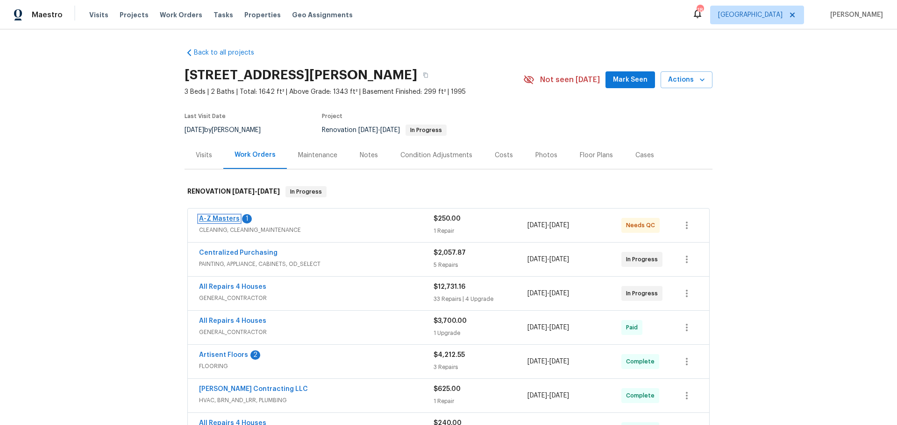
click at [218, 221] on link "A-Z Masters" at bounding box center [219, 219] width 41 height 7
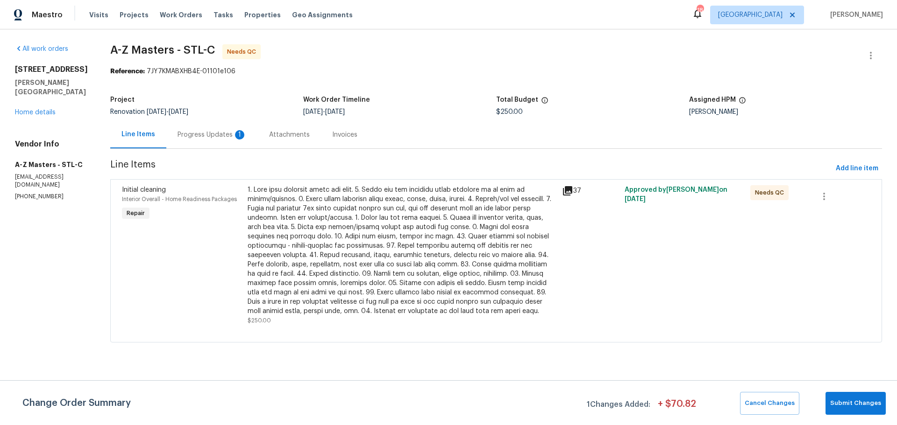
click at [428, 246] on div at bounding box center [402, 250] width 309 height 131
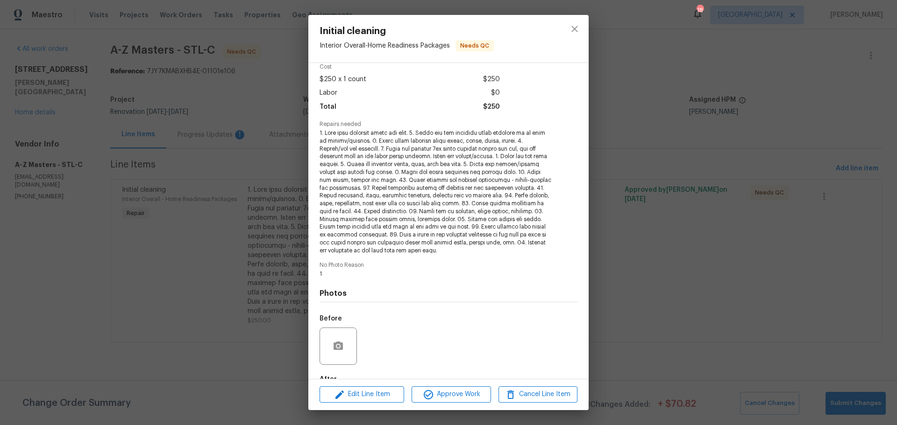
scroll to position [99, 0]
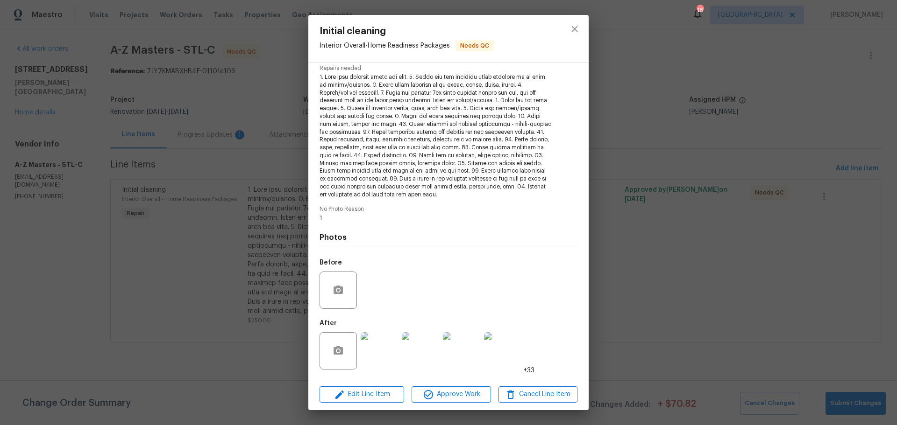
click at [386, 351] on img at bounding box center [379, 351] width 37 height 37
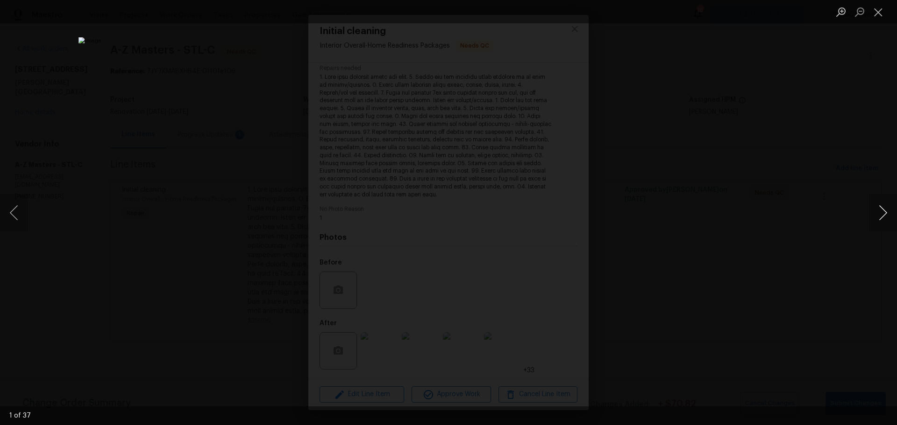
click at [880, 216] on button "Next image" at bounding box center [883, 212] width 28 height 37
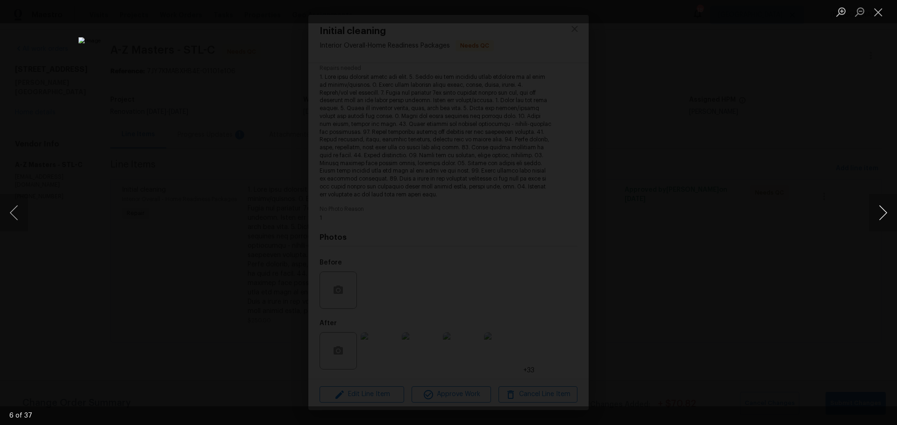
click at [880, 216] on button "Next image" at bounding box center [883, 212] width 28 height 37
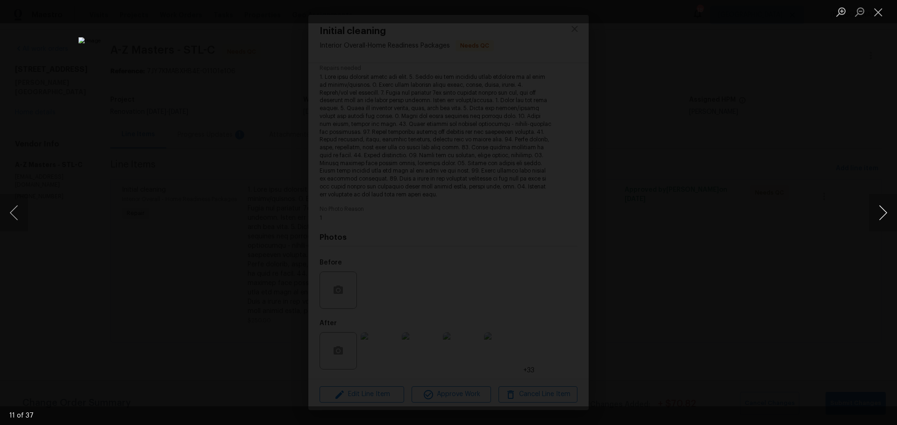
click at [880, 216] on button "Next image" at bounding box center [883, 212] width 28 height 37
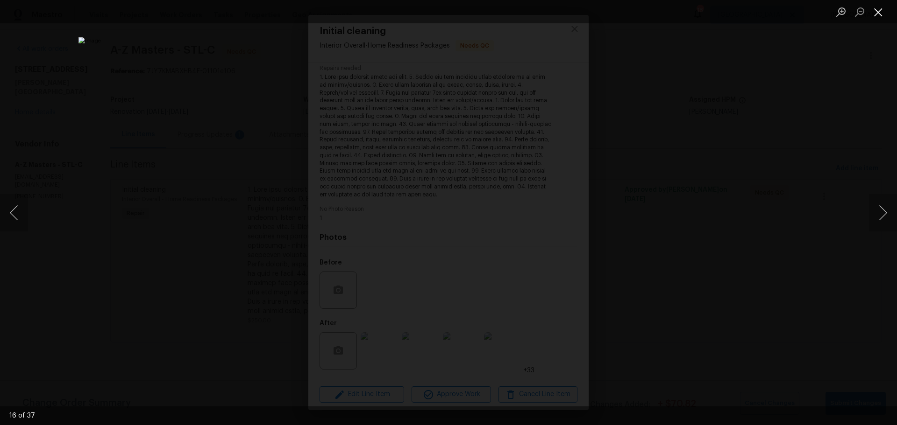
click at [876, 16] on button "Close lightbox" at bounding box center [878, 12] width 19 height 16
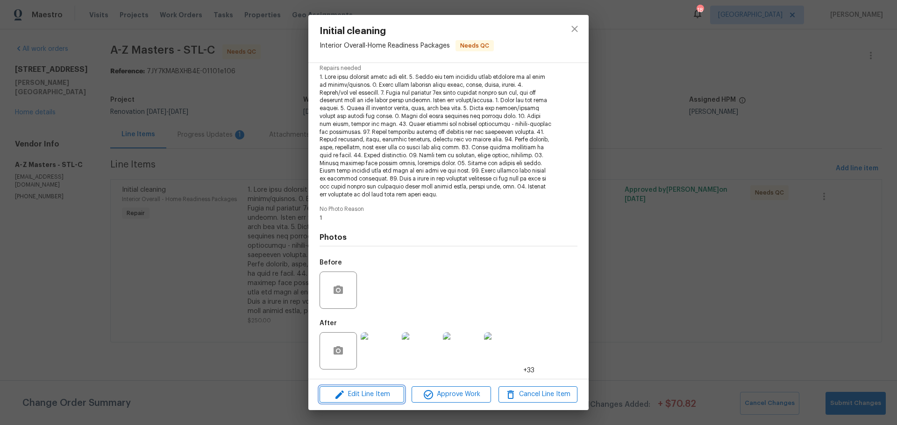
click at [382, 389] on span "Edit Line Item" at bounding box center [361, 395] width 79 height 12
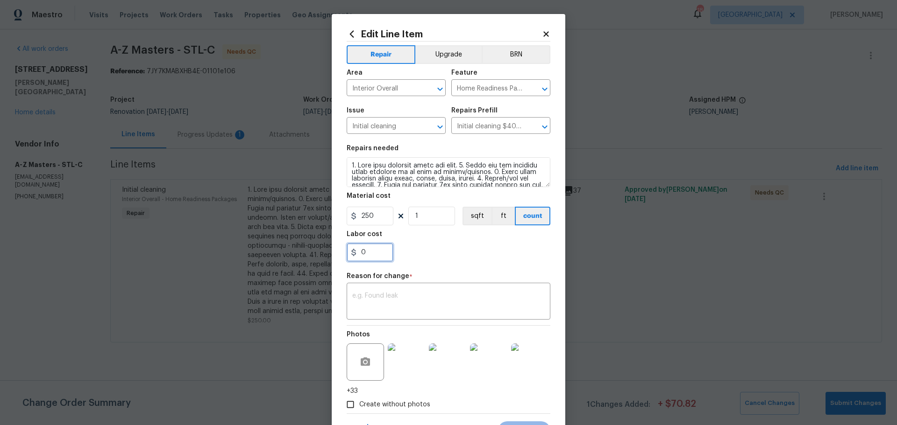
click at [370, 253] on input "0" at bounding box center [370, 252] width 47 height 19
type input "50"
click at [360, 292] on div "x ​" at bounding box center [449, 302] width 204 height 35
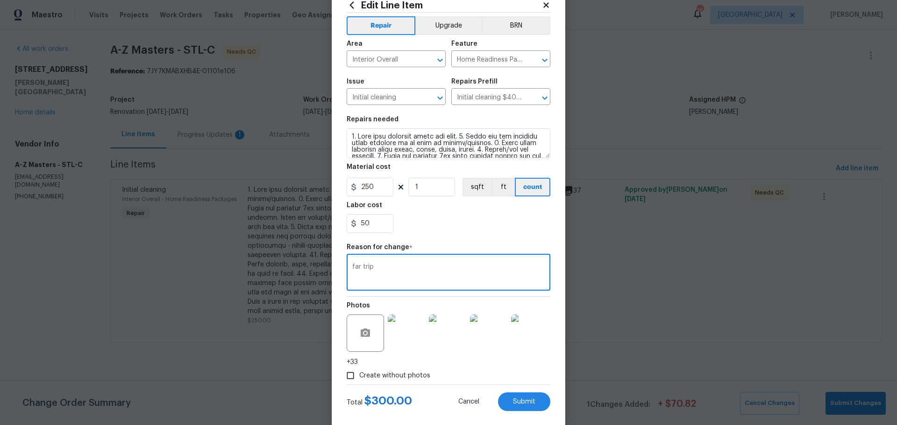
scroll to position [44, 0]
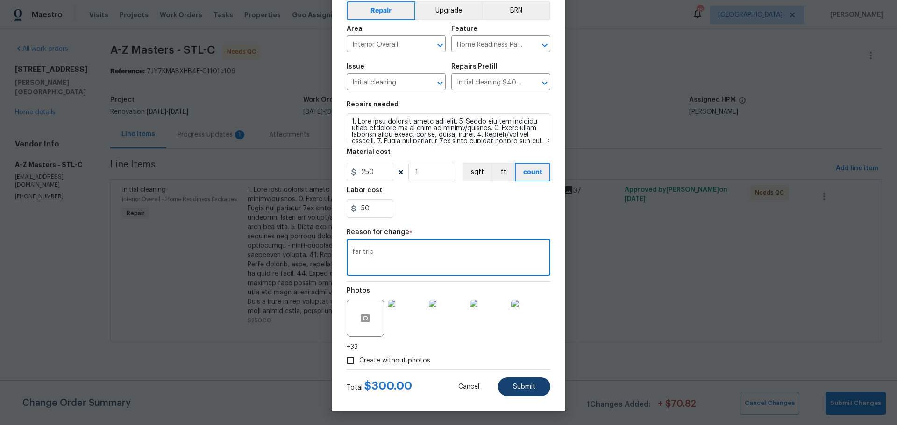
type textarea "far trip"
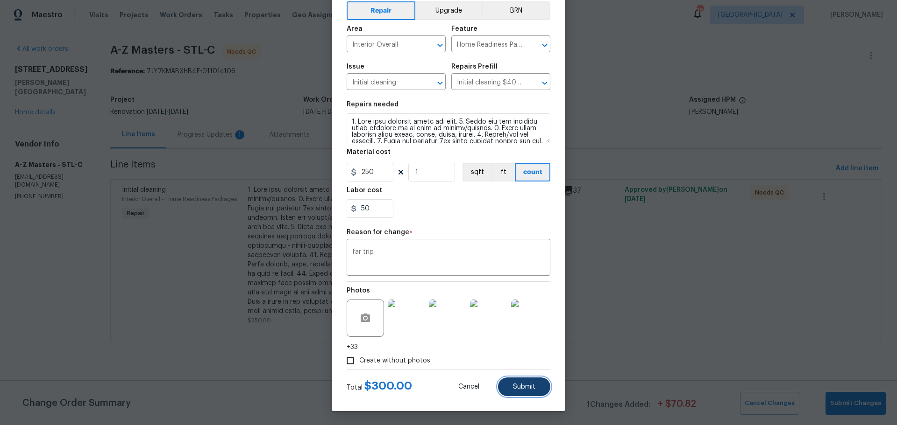
click at [513, 389] on span "Submit" at bounding box center [524, 387] width 22 height 7
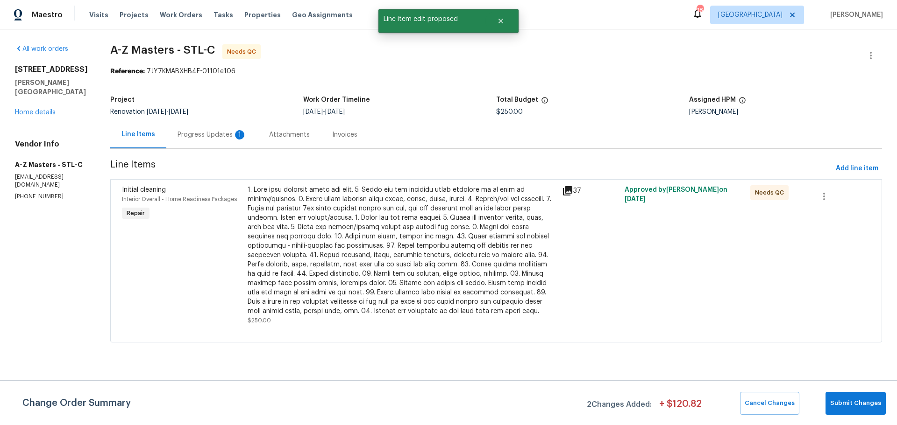
scroll to position [0, 0]
click at [177, 135] on div "Progress Updates 1" at bounding box center [211, 134] width 69 height 9
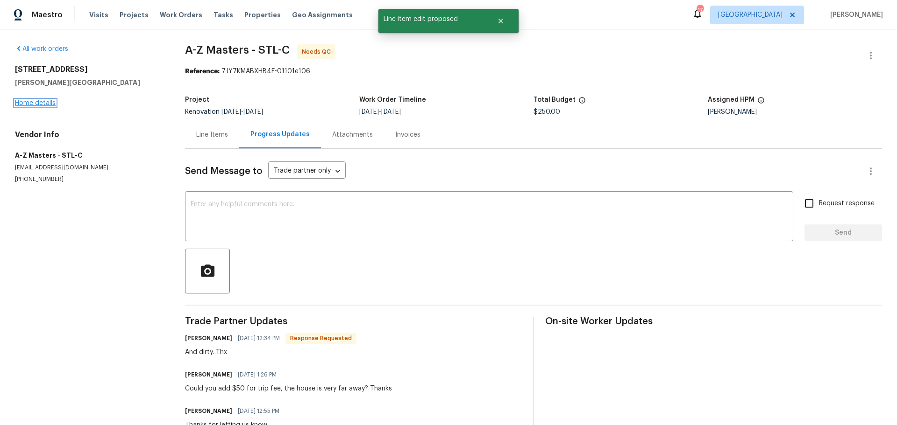
click at [32, 106] on link "Home details" at bounding box center [35, 103] width 41 height 7
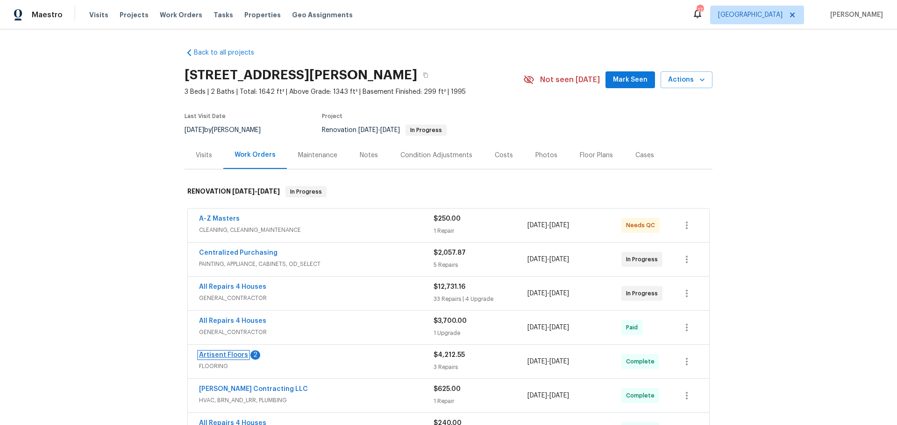
click at [231, 355] on link "Artisent Floors" at bounding box center [223, 355] width 49 height 7
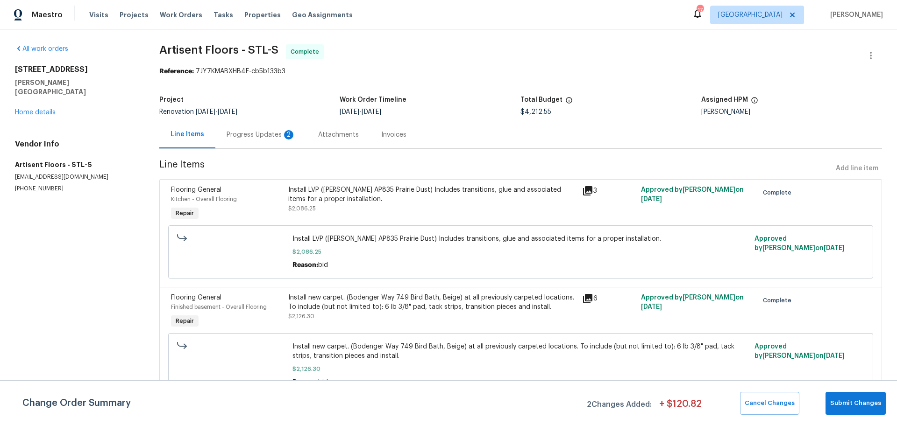
click at [261, 137] on div "Progress Updates 2" at bounding box center [261, 134] width 69 height 9
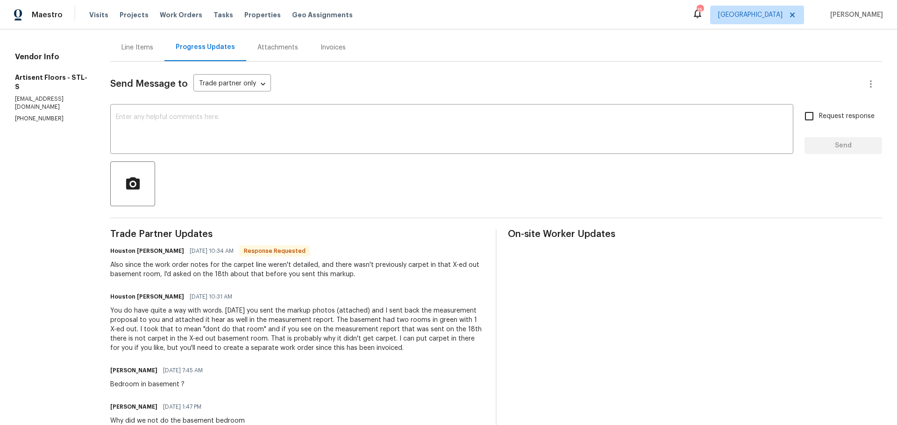
scroll to position [93, 0]
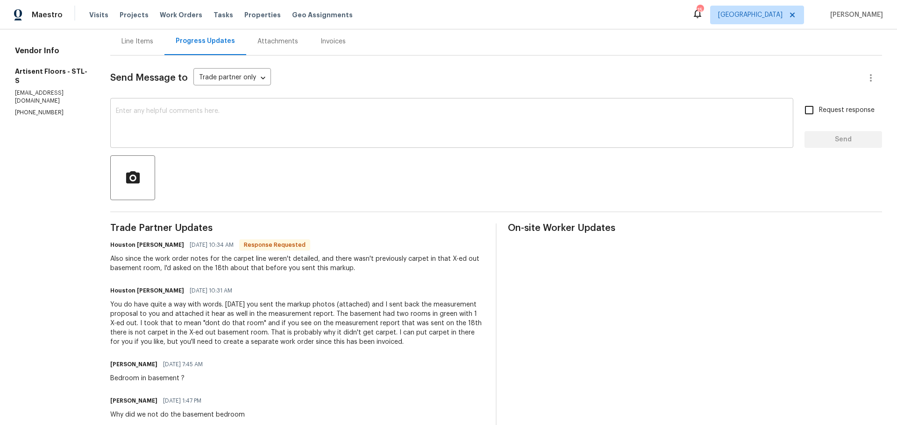
click at [223, 142] on div "x ​" at bounding box center [451, 124] width 683 height 48
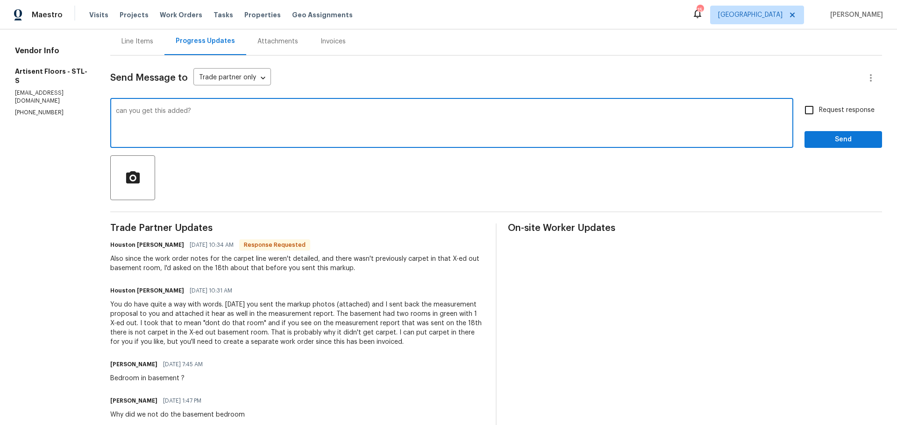
type textarea "can you get this added?"
click at [862, 133] on button "Send" at bounding box center [843, 139] width 78 height 17
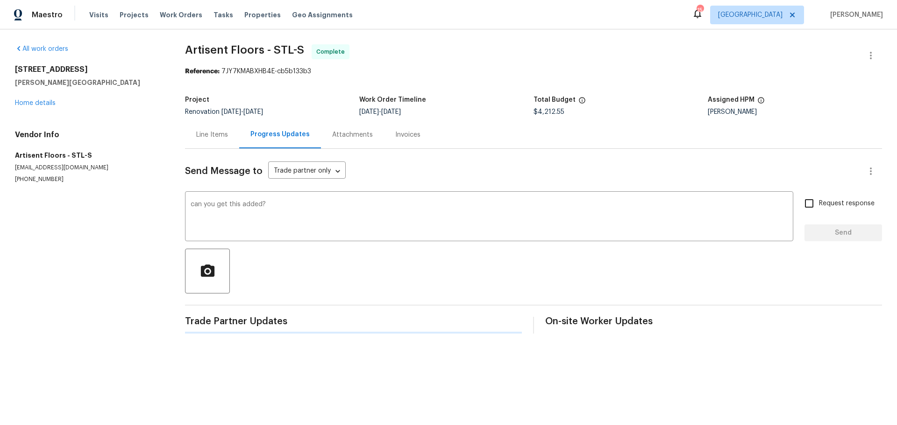
scroll to position [0, 0]
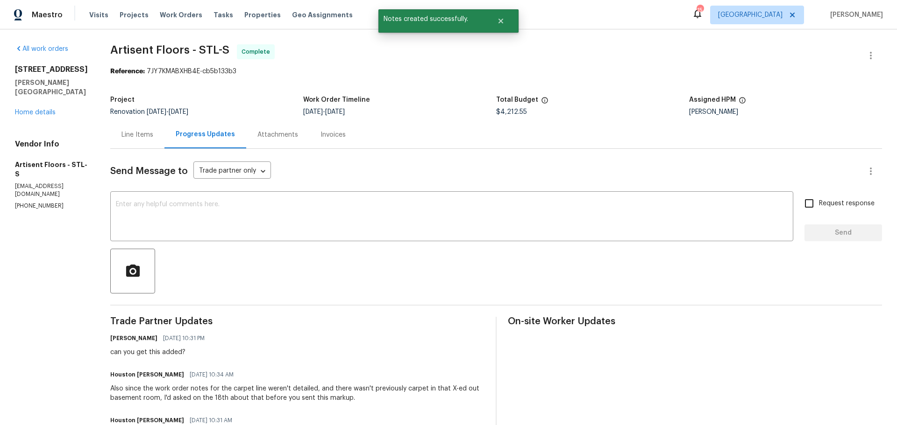
click at [240, 20] on div "Visits Projects Work Orders Tasks Properties Geo Assignments" at bounding box center [226, 15] width 275 height 19
click at [244, 15] on span "Properties" at bounding box center [262, 14] width 36 height 9
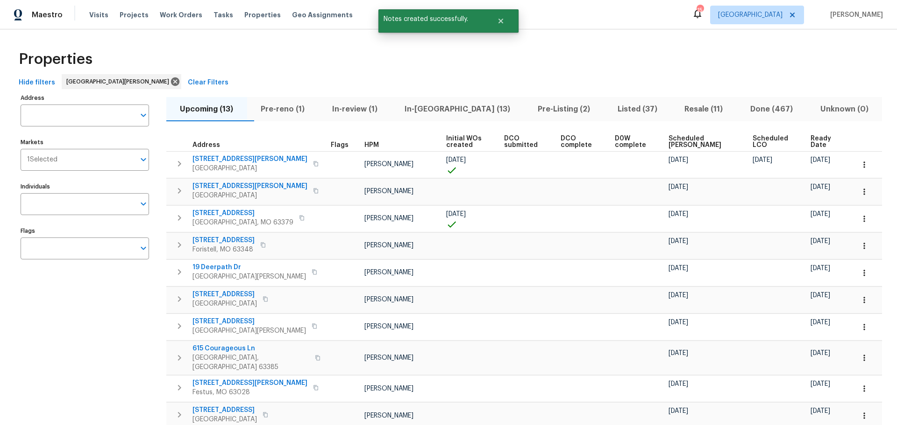
click at [437, 111] on span "In-[GEOGRAPHIC_DATA] (13)" at bounding box center [458, 109] width 122 height 13
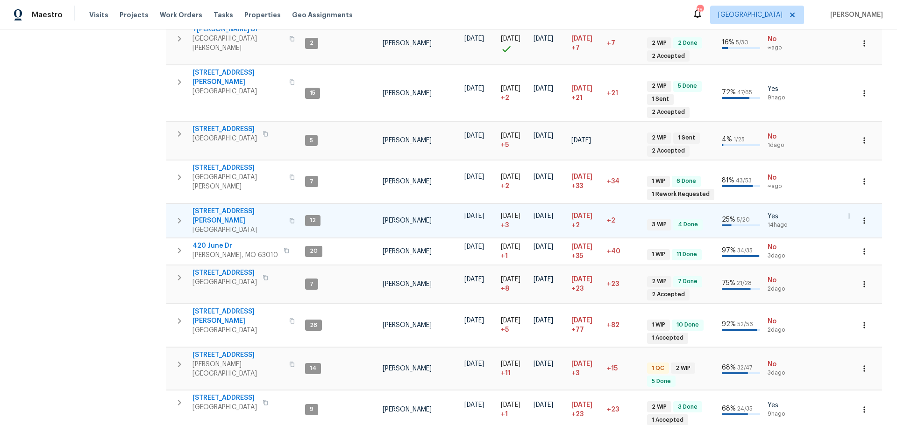
scroll to position [259, 0]
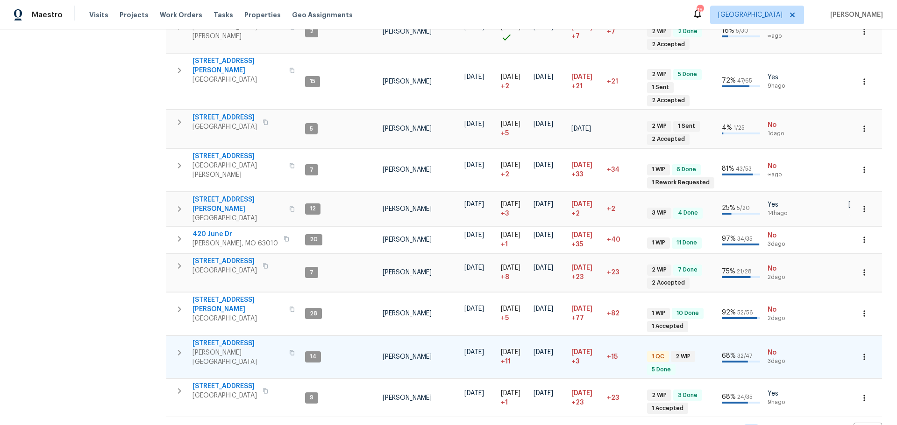
click at [289, 350] on icon "button" at bounding box center [292, 353] width 6 height 6
